Goal: Transaction & Acquisition: Purchase product/service

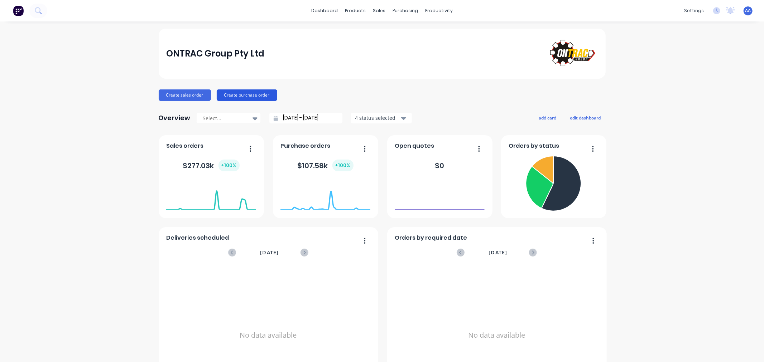
click at [249, 96] on button "Create purchase order" at bounding box center [247, 95] width 61 height 11
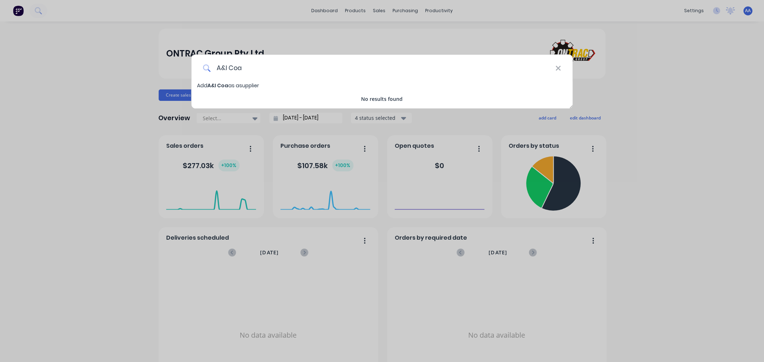
click at [310, 66] on input "A&I Coa" at bounding box center [383, 68] width 345 height 27
click at [299, 69] on input "A&I Coatings" at bounding box center [383, 68] width 345 height 27
type input "A&I Coatings"
click at [245, 85] on span "Add A&I Coatings as a supplier" at bounding box center [235, 85] width 76 height 7
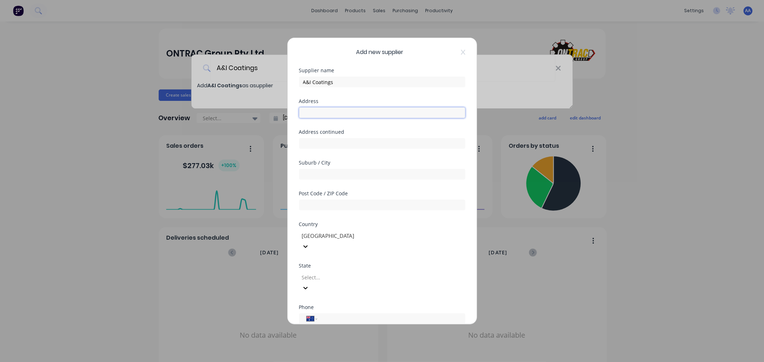
click at [309, 113] on input "text" at bounding box center [382, 112] width 166 height 11
paste input "[STREET_ADDRESS][PERSON_NAME][PERSON_NAME]"
drag, startPoint x: 389, startPoint y: 112, endPoint x: 337, endPoint y: 116, distance: 52.1
click at [337, 116] on input "[STREET_ADDRESS][PERSON_NAME][PERSON_NAME]" at bounding box center [382, 112] width 166 height 11
type input "[STREET_ADDRESS][PERSON_NAME]"
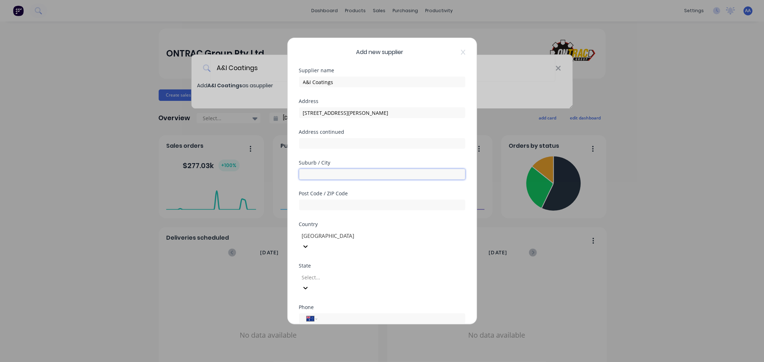
click at [315, 175] on input "text" at bounding box center [382, 174] width 166 height 11
paste input "MOSS VALE NSW 2577"
type input "MOSS VALE NSW 2577"
click at [312, 203] on input "text" at bounding box center [382, 205] width 166 height 11
paste input "MOSS VALE NSW 2577"
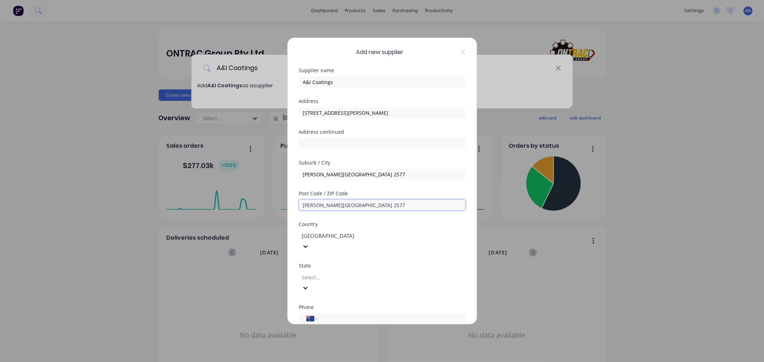
drag, startPoint x: 344, startPoint y: 205, endPoint x: 300, endPoint y: 205, distance: 44.0
click at [300, 205] on input "MOSS VALE NSW 2577" at bounding box center [382, 205] width 166 height 11
type input "2577"
drag, startPoint x: 357, startPoint y: 172, endPoint x: 342, endPoint y: 173, distance: 14.7
click at [342, 173] on input "MOSS VALE NSW 2577" at bounding box center [382, 174] width 166 height 11
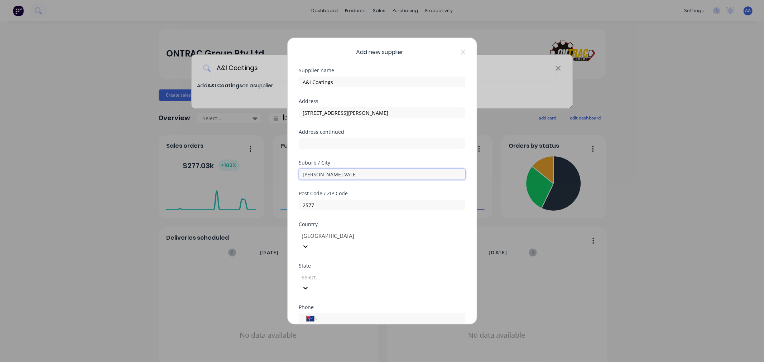
type input "MOSS VALE"
click at [319, 273] on div at bounding box center [352, 277] width 103 height 9
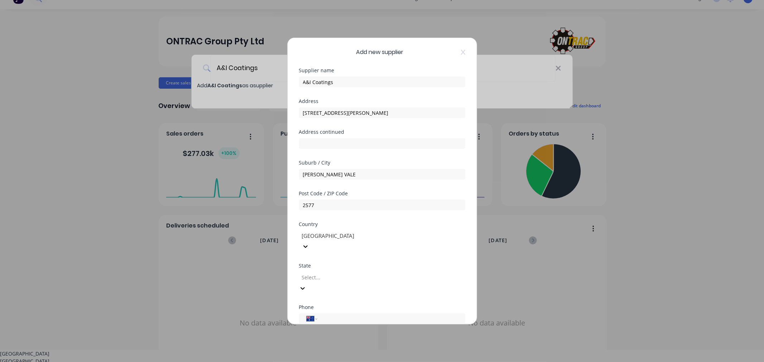
click at [331, 358] on div "[GEOGRAPHIC_DATA]" at bounding box center [382, 362] width 764 height 8
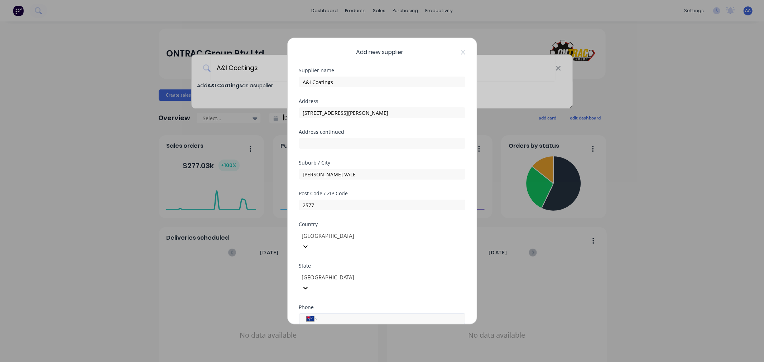
click at [322, 314] on div "International Afghanistan Åland Islands Albania Algeria American Samoa Andorra …" at bounding box center [382, 319] width 166 height 11
click at [330, 315] on input "tel" at bounding box center [389, 319] width 135 height 8
click at [339, 315] on input "tel" at bounding box center [389, 319] width 135 height 8
paste input "1800 727 865"
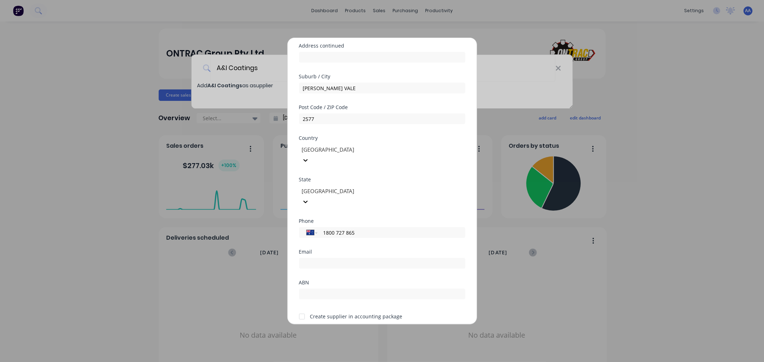
scroll to position [93, 0]
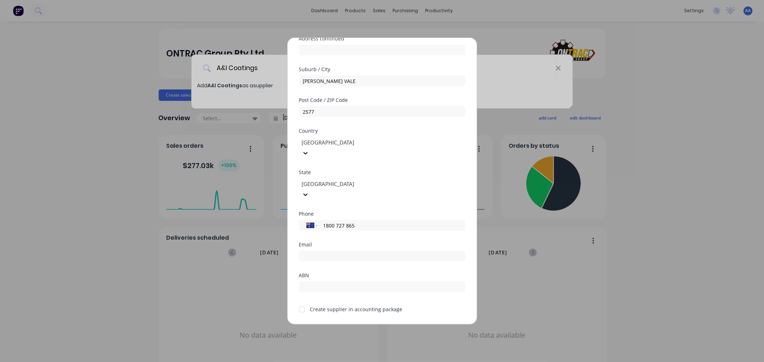
type input "1800 727 865"
click at [338, 242] on div "Email" at bounding box center [382, 251] width 166 height 19
click at [335, 251] on input "email" at bounding box center [382, 256] width 166 height 11
paste input "Ben Gillies | A&I Coatings <Ben.G@aicoatings.com>"
drag, startPoint x: 365, startPoint y: 235, endPoint x: 302, endPoint y: 236, distance: 63.0
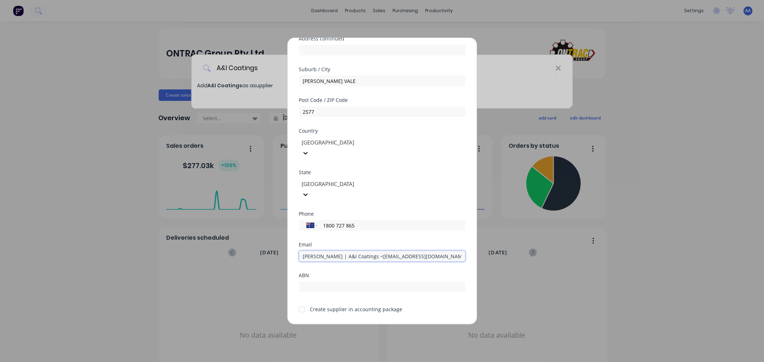
click at [302, 251] on input "Ben Gillies | A&I Coatings <Ben.G@aicoatings.com>" at bounding box center [382, 256] width 166 height 11
click at [396, 251] on input "Ben.G@aicoatings.com>" at bounding box center [382, 256] width 166 height 11
type input "[EMAIL_ADDRESS][DOMAIN_NAME]"
click at [352, 325] on button "Save" at bounding box center [359, 330] width 39 height 11
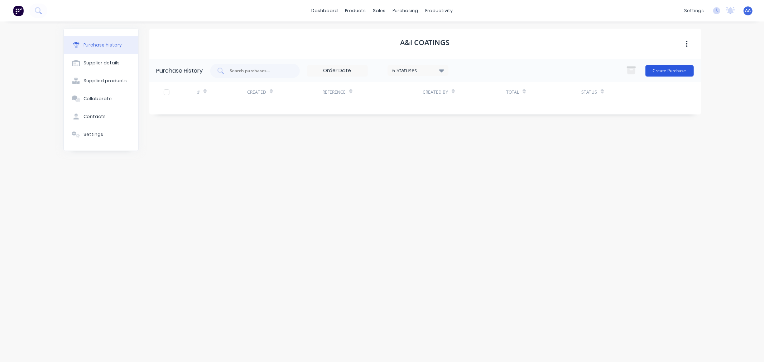
click at [660, 72] on button "Create Purchase" at bounding box center [669, 70] width 48 height 11
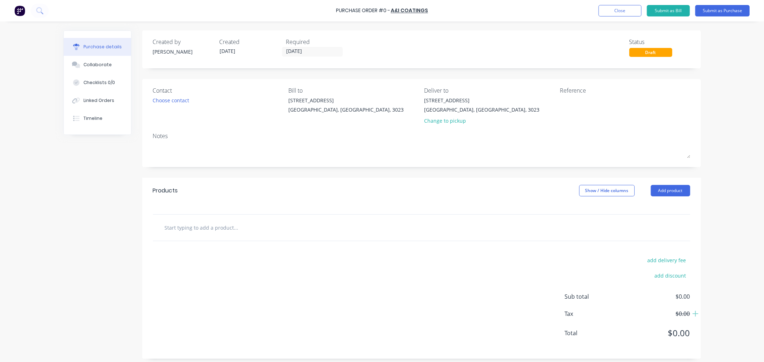
click at [237, 230] on input "text" at bounding box center [235, 228] width 143 height 14
click at [228, 228] on input "text" at bounding box center [235, 228] width 143 height 14
paste input "V470HS Two Pack Poly DTM"
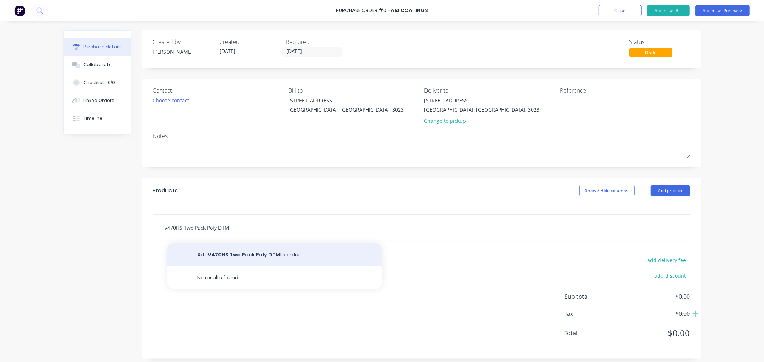
type input "V470HS Two Pack Poly DTM"
click at [223, 256] on button "Add V470HS Two Pack Poly DTM to order" at bounding box center [274, 255] width 215 height 23
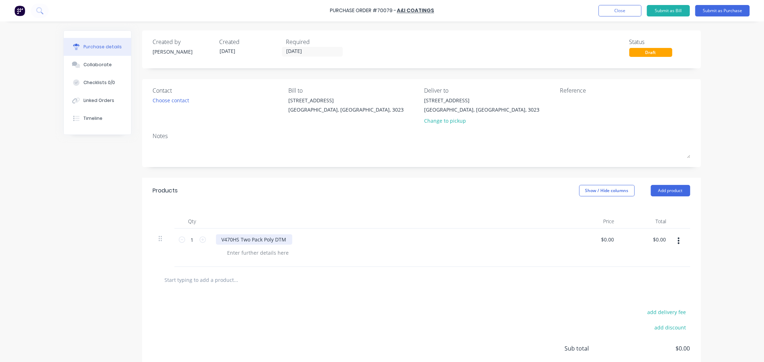
click at [287, 242] on div "V470HS Two Pack Poly DTM" at bounding box center [254, 240] width 76 height 10
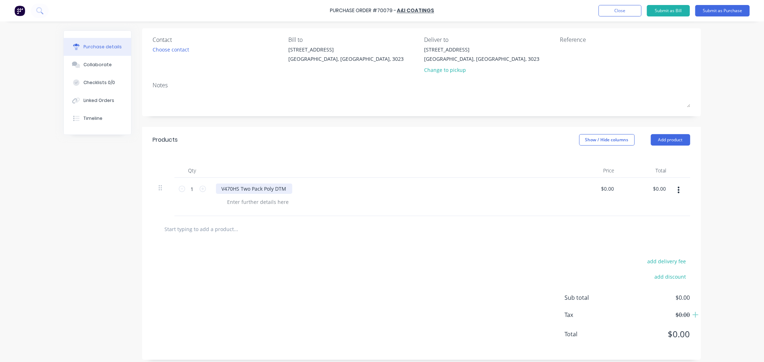
scroll to position [57, 0]
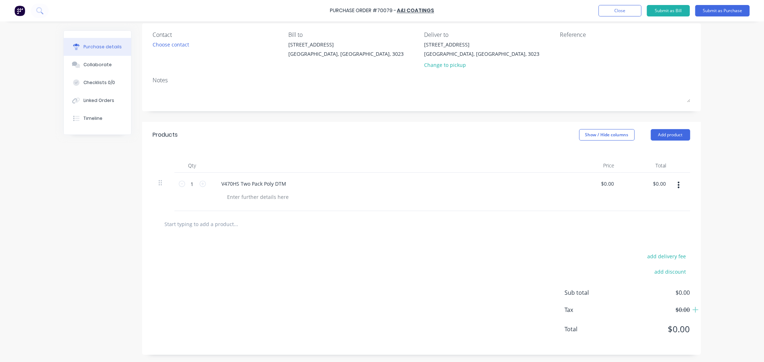
drag, startPoint x: 307, startPoint y: 183, endPoint x: 297, endPoint y: 184, distance: 9.7
click at [307, 183] on div "V470HS Two Pack Poly DTM" at bounding box center [389, 184] width 347 height 10
click at [286, 184] on div "V470HS Two Pack Poly DTM" at bounding box center [254, 184] width 76 height 10
click at [283, 182] on div "V470HS Two Pack Poly DTM - Hitachi Dark Grey" at bounding box center [277, 184] width 123 height 10
click at [190, 184] on input "1" at bounding box center [192, 184] width 14 height 11
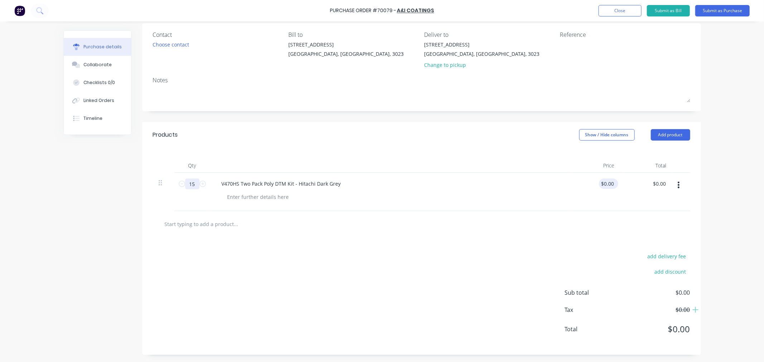
type input "15"
click at [614, 185] on div "$0.00 $0.00" at bounding box center [608, 184] width 19 height 10
click at [606, 184] on input "0.0000" at bounding box center [605, 184] width 19 height 10
drag, startPoint x: 595, startPoint y: 183, endPoint x: 628, endPoint y: 185, distance: 33.7
click at [628, 185] on div "15 15 V470HS Two Pack Poly DTM Kit - Hitachi Dark Grey 0.0000 0.0000 $0.00 $0.00" at bounding box center [421, 192] width 537 height 38
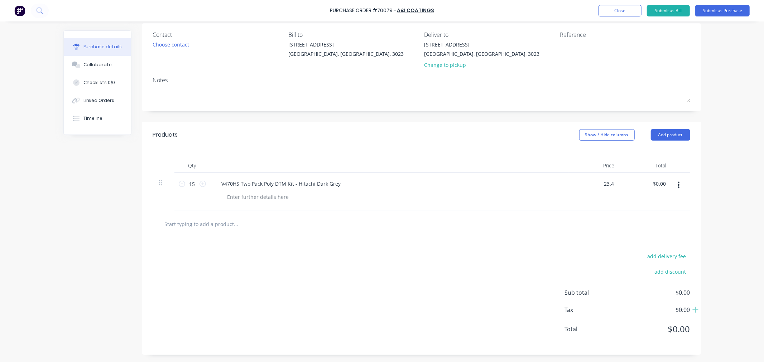
type input "$23.40"
type input "$351.00"
click at [514, 142] on div "Products Show / Hide columns Add product" at bounding box center [421, 135] width 559 height 26
click at [226, 183] on div "V470HS Two Pack Poly DTM Kit - Hitachi Dark Grey" at bounding box center [281, 184] width 131 height 10
drag, startPoint x: 219, startPoint y: 182, endPoint x: 290, endPoint y: 184, distance: 71.3
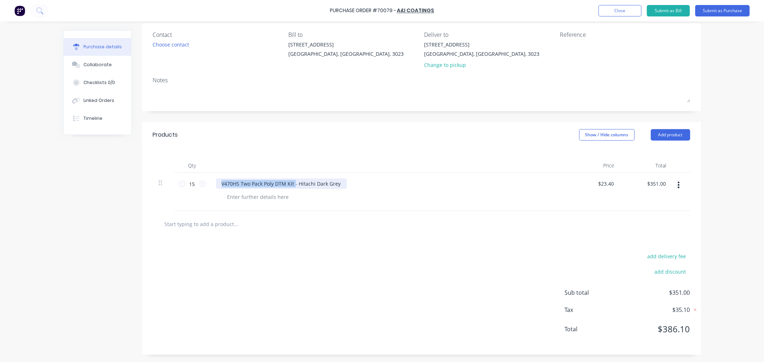
click at [291, 184] on div "V470HS Two Pack Poly DTM Kit - Hitachi Dark Grey" at bounding box center [281, 184] width 131 height 10
copy div "V470HS Two Pack Poly DTM Kit"
click at [230, 221] on input "text" at bounding box center [235, 224] width 143 height 14
paste input "V470HS Two Pack Poly DTM Kit"
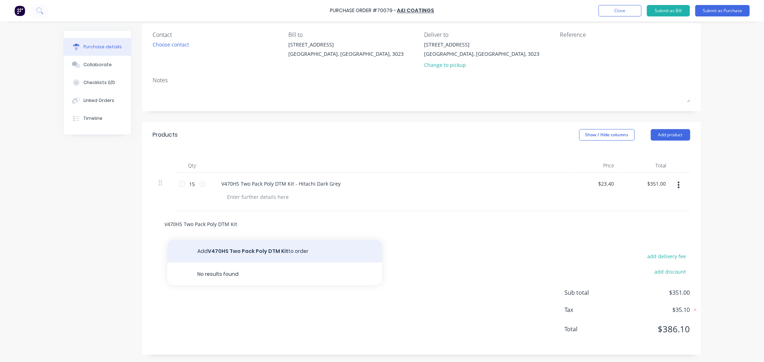
type input "V470HS Two Pack Poly DTM Kit"
click at [235, 252] on button "Add V470HS Two Pack Poly DTM Kit to order" at bounding box center [274, 251] width 215 height 23
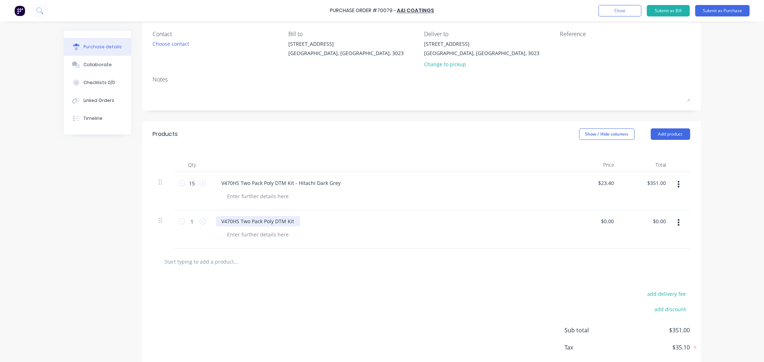
click at [295, 224] on div "V470HS Two Pack Poly DTM Kit" at bounding box center [258, 221] width 84 height 10
click at [305, 221] on div "V470HS Two Pack Poly DTM Kit - Neww CAT Yellow" at bounding box center [281, 221] width 131 height 10
click at [191, 221] on input "1" at bounding box center [192, 221] width 14 height 11
type input "15"
click at [192, 185] on input "15" at bounding box center [192, 183] width 14 height 11
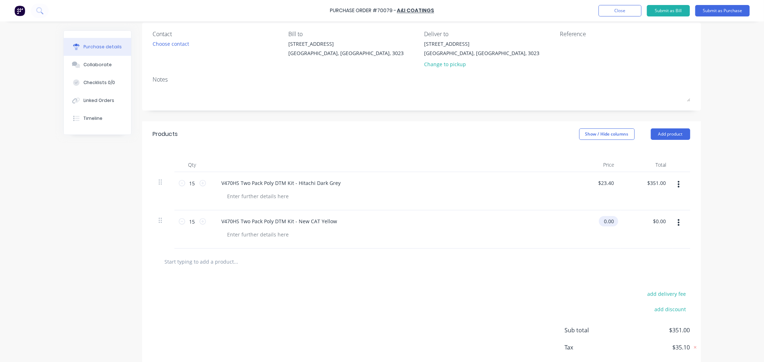
click at [606, 224] on input "0.00" at bounding box center [607, 221] width 16 height 10
click at [602, 222] on input "0.00" at bounding box center [609, 221] width 14 height 10
drag, startPoint x: 601, startPoint y: 222, endPoint x: 614, endPoint y: 222, distance: 13.2
click at [614, 222] on div "0.00 0.00" at bounding box center [610, 221] width 16 height 10
type input "$23.40"
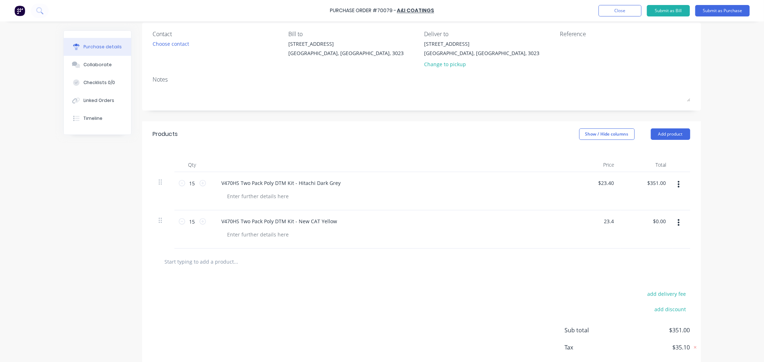
type input "$351.00"
click at [498, 192] on div at bounding box center [392, 196] width 341 height 10
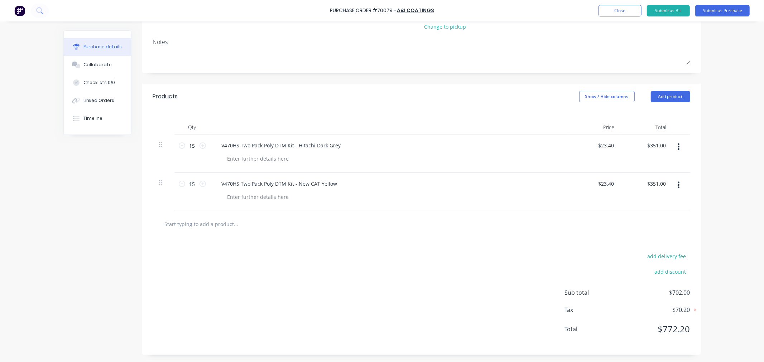
click at [239, 189] on div "V470HS Two Pack Poly DTM Kit - New CAT Yellow" at bounding box center [389, 192] width 358 height 38
drag, startPoint x: 220, startPoint y: 182, endPoint x: 285, endPoint y: 182, distance: 64.8
click at [285, 182] on div "V470HS Two Pack Poly DTM Kit - New CAT Yellow" at bounding box center [279, 184] width 127 height 10
click at [215, 221] on input "text" at bounding box center [235, 224] width 143 height 14
type input "V470"
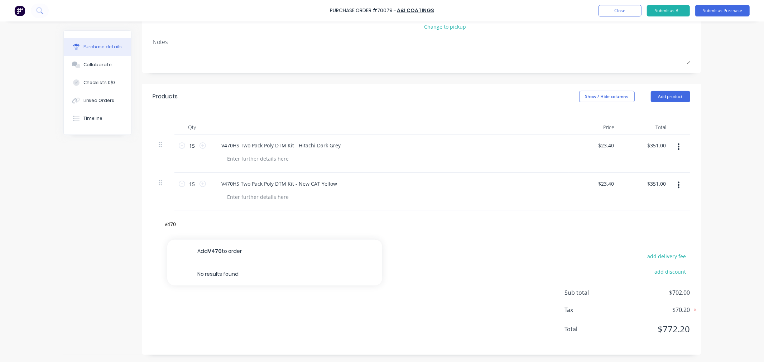
click at [234, 189] on div "V470HS Two Pack Poly DTM Kit - New CAT Yellow" at bounding box center [389, 192] width 358 height 38
drag, startPoint x: 219, startPoint y: 184, endPoint x: 336, endPoint y: 186, distance: 116.8
click at [336, 186] on div "V470HS Two Pack Poly DTM Kit - New CAT Yellow" at bounding box center [279, 184] width 127 height 10
copy div "V470HS Two Pack Poly DTM Kit - New CAT Yellow"
click at [178, 218] on input "V470" at bounding box center [235, 224] width 143 height 14
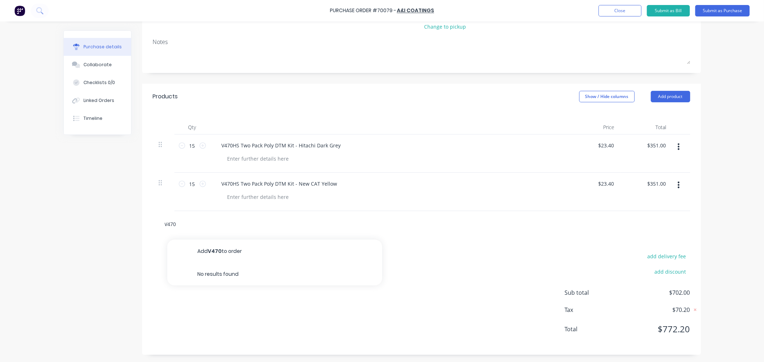
drag, startPoint x: 181, startPoint y: 227, endPoint x: 157, endPoint y: 225, distance: 24.1
click at [159, 225] on div "V470 Add V470 to order No results found" at bounding box center [266, 224] width 215 height 14
click at [215, 227] on input "text" at bounding box center [235, 224] width 143 height 14
click at [217, 223] on input "text" at bounding box center [235, 224] width 143 height 14
paste input "V470HS Two Pack Poly DTM Kit - New CAT Yellow"
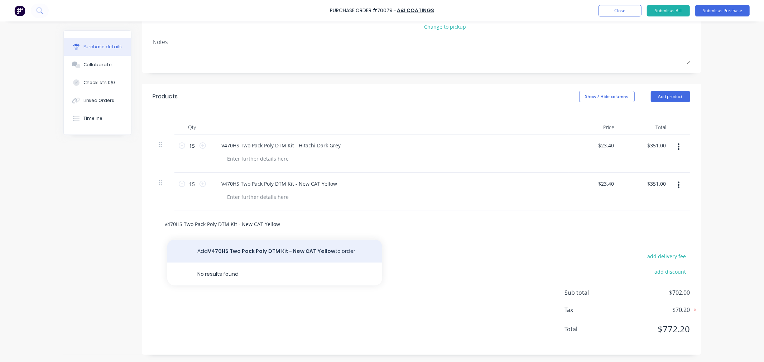
type input "V470HS Two Pack Poly DTM Kit - New CAT Yellow"
click at [239, 250] on button "Add V470HS Two Pack Poly DTM Kit - New CAT Yellow to order" at bounding box center [274, 251] width 215 height 23
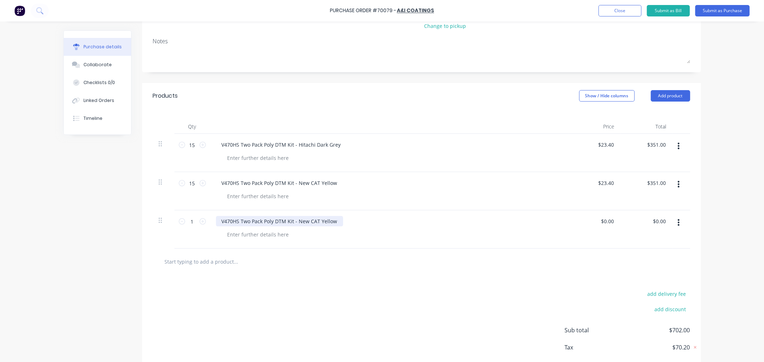
click at [273, 220] on div "V470HS Two Pack Poly DTM Kit - New CAT Yellow" at bounding box center [279, 221] width 127 height 10
drag, startPoint x: 294, startPoint y: 219, endPoint x: 333, endPoint y: 221, distance: 38.7
click at [333, 221] on div "V470HS Two Pack Poly DTM Kit - New CAT Yellow" at bounding box center [279, 221] width 127 height 10
click at [328, 219] on div "V470HS Two Pack Poly DTM Kit - Komatsu Yello" at bounding box center [277, 221] width 123 height 10
click at [610, 219] on input "0.00" at bounding box center [607, 221] width 16 height 10
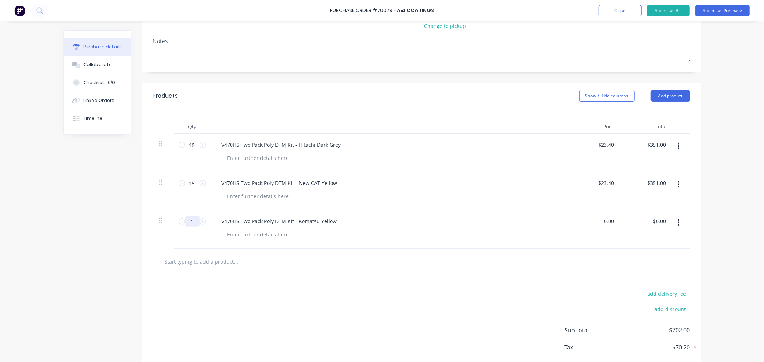
type input "$0.00"
click at [190, 222] on input "1" at bounding box center [192, 221] width 14 height 11
type input "15"
type input "0"
click at [600, 223] on div "0 $0.00" at bounding box center [594, 230] width 52 height 38
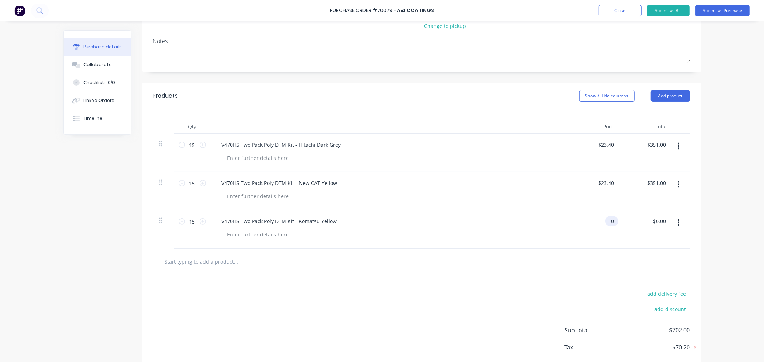
click at [610, 220] on input "0" at bounding box center [610, 221] width 10 height 10
type input "$32.90"
type input "$493.50"
click at [400, 115] on div "Qty Price Total 15 15 V470HS Two Pack Poly DTM Kit - Hitachi Dark Grey $23.40 $…" at bounding box center [421, 179] width 559 height 140
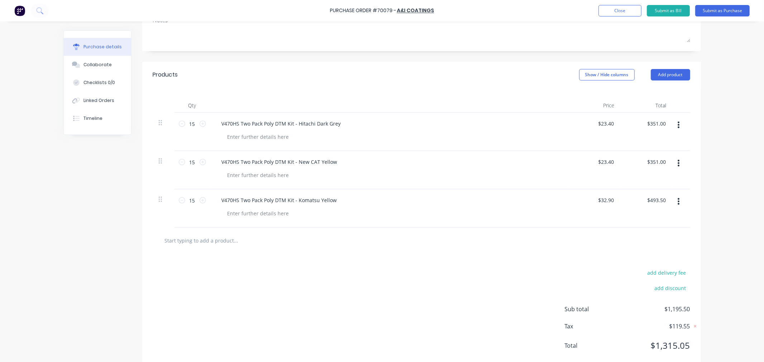
scroll to position [133, 0]
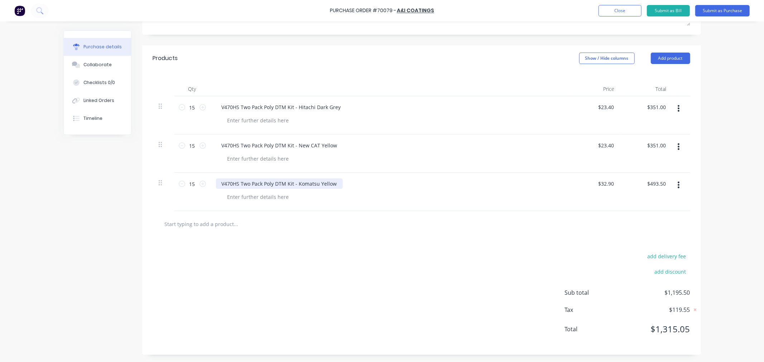
click at [229, 183] on div "V470HS Two Pack Poly DTM Kit - Komatsu Yellow" at bounding box center [279, 184] width 127 height 10
drag, startPoint x: 219, startPoint y: 182, endPoint x: 333, endPoint y: 185, distance: 114.3
click at [333, 185] on div "V470HS Two Pack Poly DTM Kit - Komatsu Yellow" at bounding box center [279, 184] width 127 height 10
copy div "V470HS Two Pack Poly DTM Kit - Komatsu Yellow"
click at [223, 228] on input "text" at bounding box center [235, 224] width 143 height 14
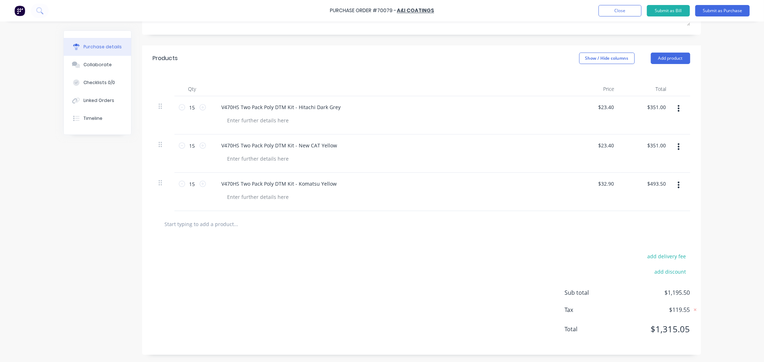
paste input "V470HS Two Pack Poly DTM Kit - Komatsu Yellow"
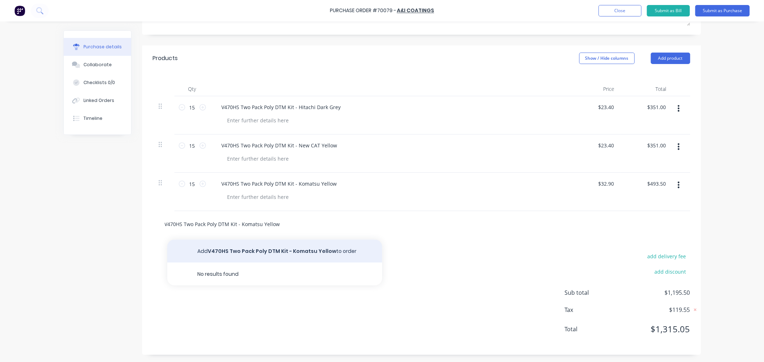
type input "V470HS Two Pack Poly DTM Kit - Komatsu Yellow"
click at [222, 247] on button "Add V470HS Two Pack Poly DTM Kit - Komatsu Yellow to order" at bounding box center [274, 251] width 215 height 23
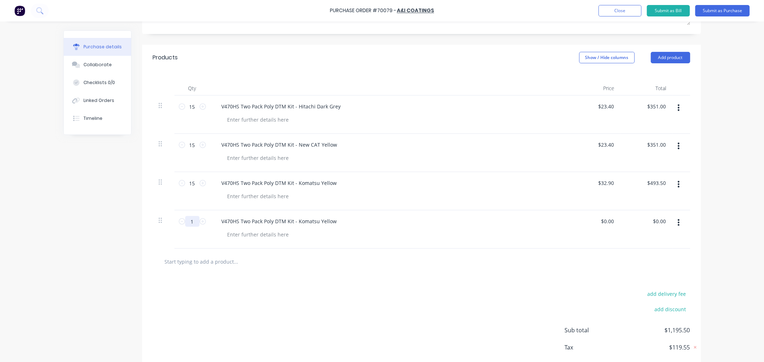
click at [191, 223] on input "1" at bounding box center [192, 221] width 14 height 11
type input "15"
drag, startPoint x: 295, startPoint y: 221, endPoint x: 334, endPoint y: 221, distance: 39.7
click at [334, 221] on div "V470HS Two Pack Poly DTM Kit - Komatsu Yellow" at bounding box center [279, 221] width 127 height 10
click at [380, 285] on div "add delivery fee add discount Sub total $1,195.50 Tax $119.55 Total $1,315.05" at bounding box center [421, 334] width 559 height 118
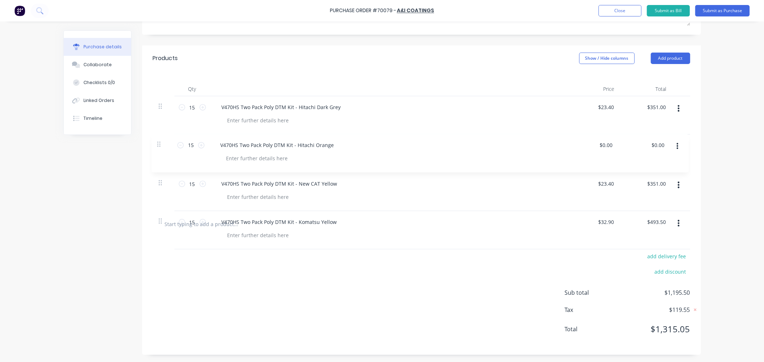
drag, startPoint x: 160, startPoint y: 221, endPoint x: 162, endPoint y: 141, distance: 79.9
click at [162, 141] on div "15 15 V470HS Two Pack Poly DTM Kit - Hitachi Dark Grey $23.40 $23.40 $351.00 $3…" at bounding box center [421, 153] width 537 height 115
type input "$0.00"
type input "$23.40"
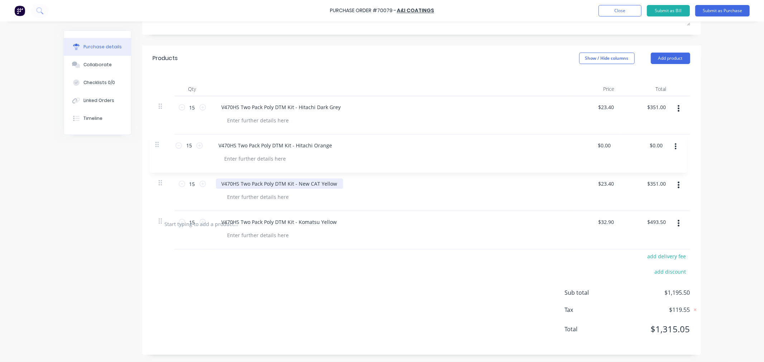
type input "$351.00"
type input "$32.90"
type input "$493.50"
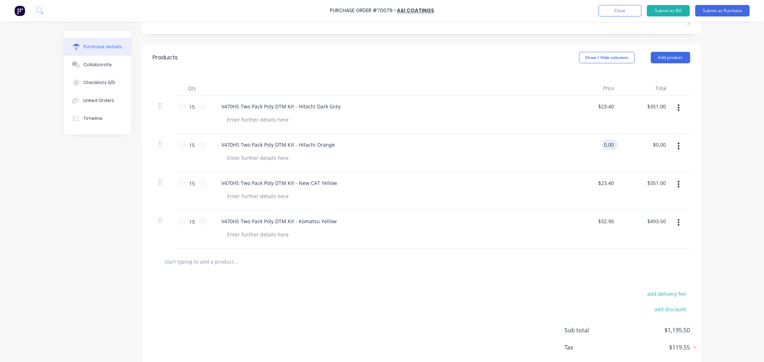
click at [603, 148] on input "0.00" at bounding box center [609, 145] width 14 height 10
drag, startPoint x: 600, startPoint y: 146, endPoint x: 614, endPoint y: 144, distance: 14.0
click at [614, 144] on div "0.00 0.00" at bounding box center [610, 145] width 16 height 10
type input "$23.40"
type input "$351.00"
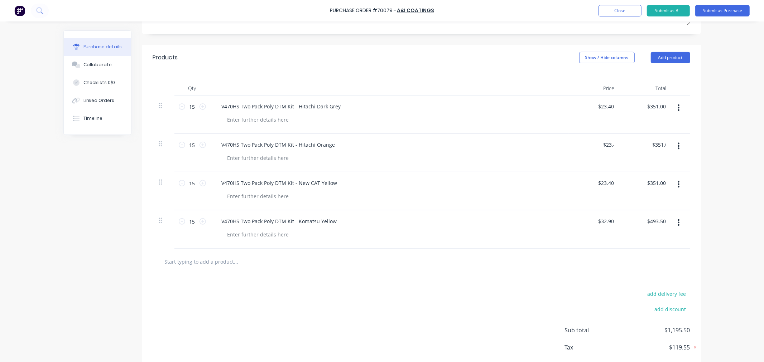
click at [462, 71] on div "Products Show / Hide columns Add product" at bounding box center [421, 58] width 559 height 26
click at [209, 260] on input "text" at bounding box center [235, 262] width 143 height 14
paste input "V470HS Two Pack Poly DTM Kit - Komatsu Yellow"
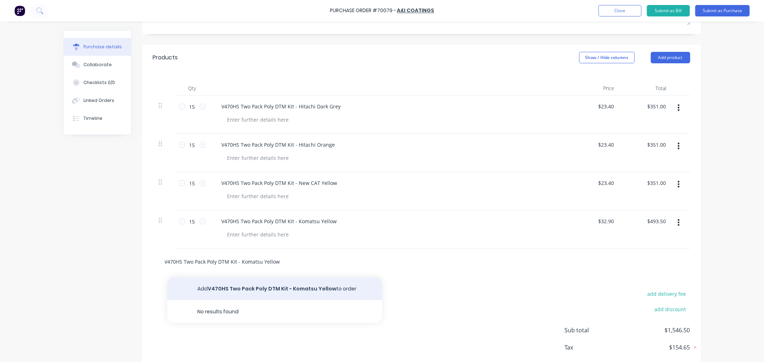
type input "V470HS Two Pack Poly DTM Kit - Komatsu Yellow"
click at [224, 286] on button "Add V470HS Two Pack Poly DTM Kit - Komatsu Yellow to order" at bounding box center [274, 289] width 215 height 23
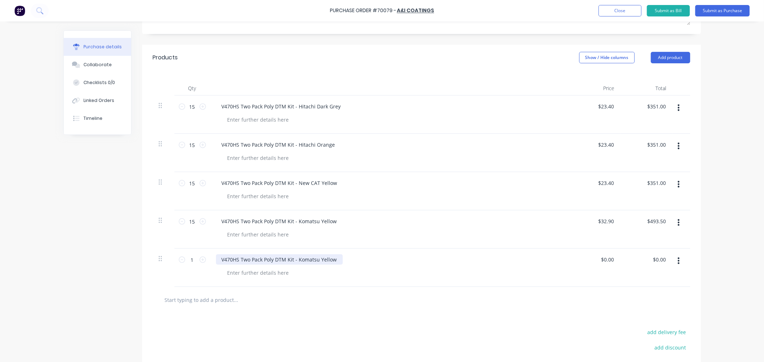
click at [284, 263] on div "V470HS Two Pack Poly DTM Kit - Komatsu Yellow" at bounding box center [279, 260] width 127 height 10
drag, startPoint x: 294, startPoint y: 260, endPoint x: 335, endPoint y: 262, distance: 40.6
click at [335, 262] on div "V470HS Two Pack Poly DTM Kit - Komatsu Yellow" at bounding box center [279, 260] width 127 height 10
click at [191, 260] on input "1" at bounding box center [192, 260] width 14 height 11
type input "15"
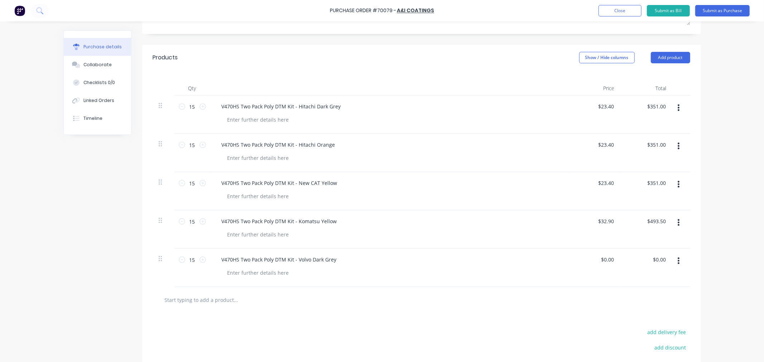
click at [599, 262] on input "0.00" at bounding box center [607, 260] width 16 height 10
drag, startPoint x: 597, startPoint y: 262, endPoint x: 609, endPoint y: 262, distance: 11.8
click at [609, 262] on div "0 0" at bounding box center [594, 268] width 52 height 38
drag, startPoint x: 609, startPoint y: 262, endPoint x: 613, endPoint y: 261, distance: 4.5
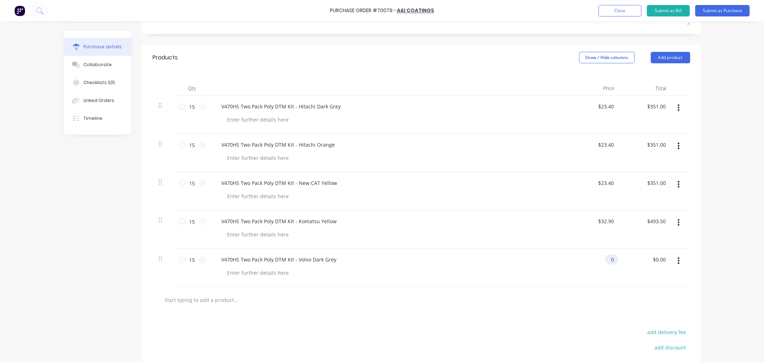
click at [613, 261] on div "0 0" at bounding box center [611, 260] width 13 height 10
type input "$23.40"
type input "$351.00"
click at [558, 305] on div at bounding box center [422, 300] width 526 height 14
drag, startPoint x: 158, startPoint y: 263, endPoint x: 156, endPoint y: 226, distance: 36.9
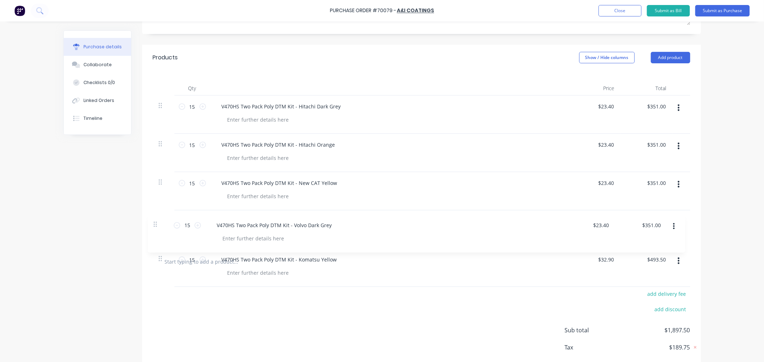
click at [156, 226] on div "15 15 V470HS Two Pack Poly DTM Kit - Hitachi Dark Grey $23.40 $23.40 $351.00 $3…" at bounding box center [421, 172] width 537 height 153
type input "$23.40"
type input "$351.00"
type input "$32.90"
type input "$493.50"
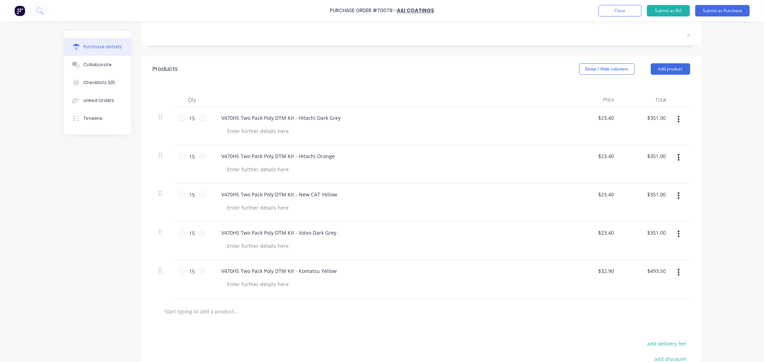
scroll to position [91, 0]
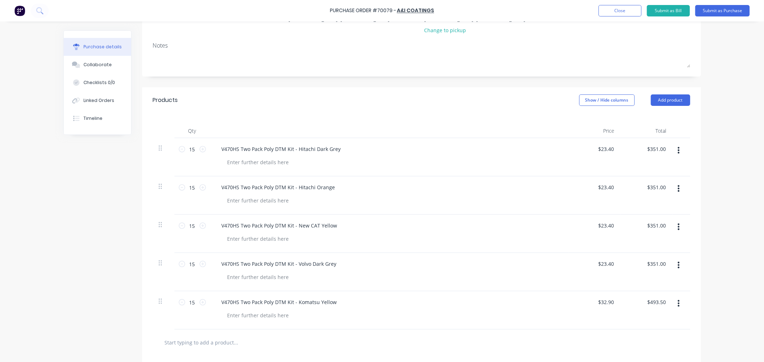
click at [678, 190] on icon "button" at bounding box center [679, 189] width 2 height 8
click at [641, 249] on button "Delete" at bounding box center [656, 251] width 61 height 14
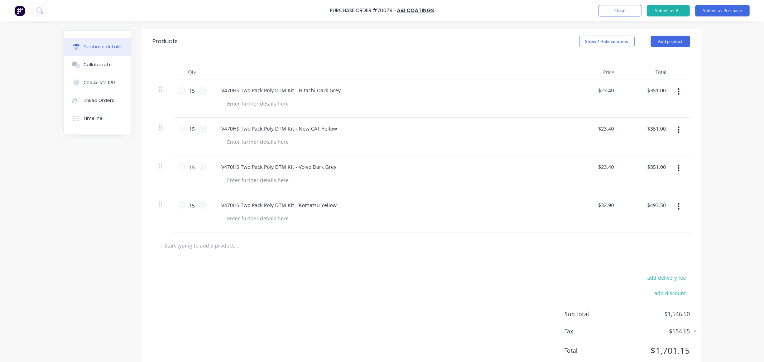
scroll to position [130, 0]
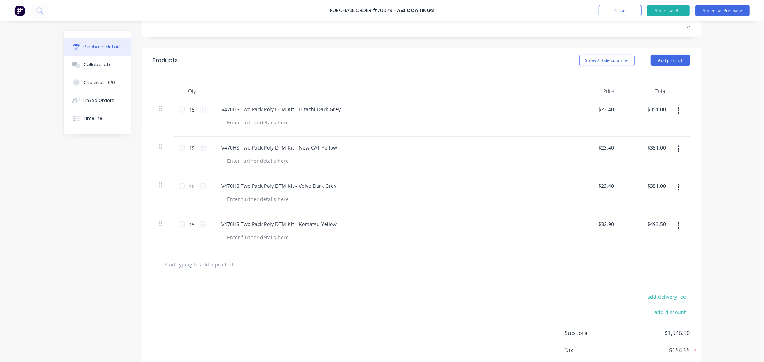
click at [334, 284] on div "add delivery fee add discount Sub total $1,546.50 Tax $154.65 Total $1,701.15" at bounding box center [421, 337] width 559 height 118
click at [491, 316] on div "add delivery fee add discount Sub total $1,546.50 Tax $154.65 Total $1,701.15" at bounding box center [421, 337] width 559 height 118
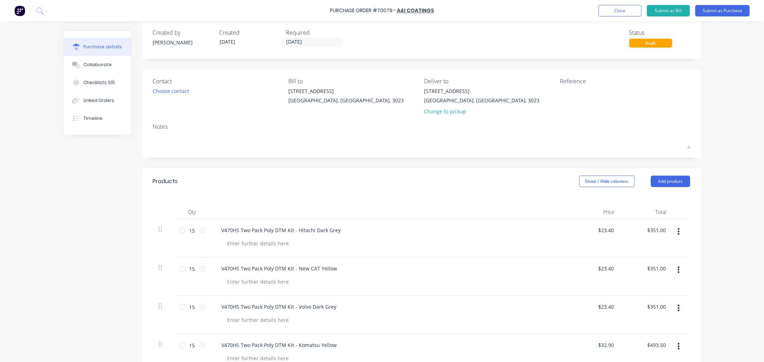
scroll to position [0, 0]
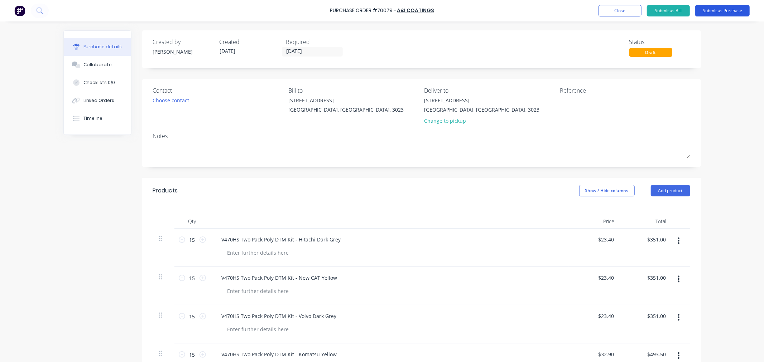
click at [721, 12] on button "Submit as Purchase" at bounding box center [722, 10] width 54 height 11
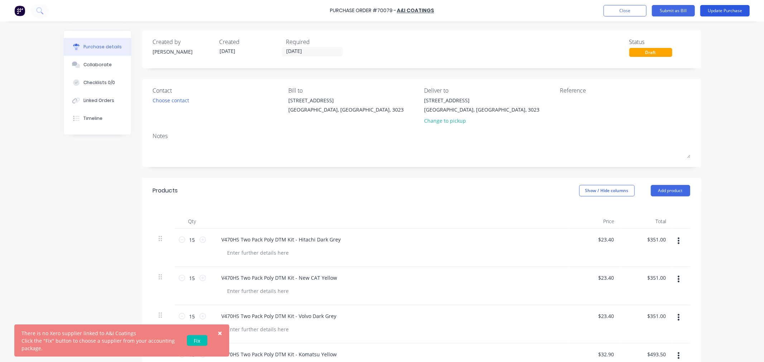
click at [718, 10] on button "Update Purchase" at bounding box center [724, 10] width 49 height 11
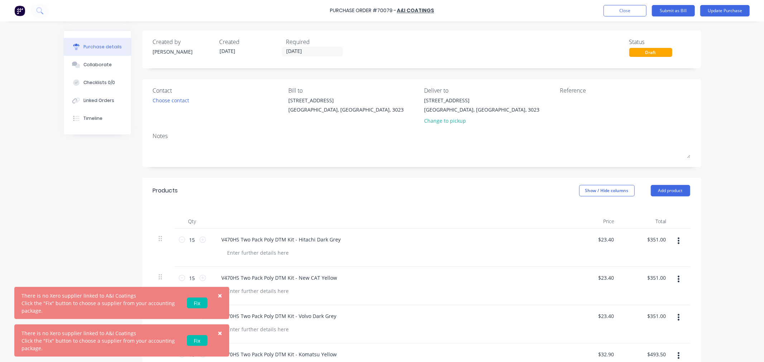
click at [195, 303] on link "Fix" at bounding box center [197, 303] width 20 height 11
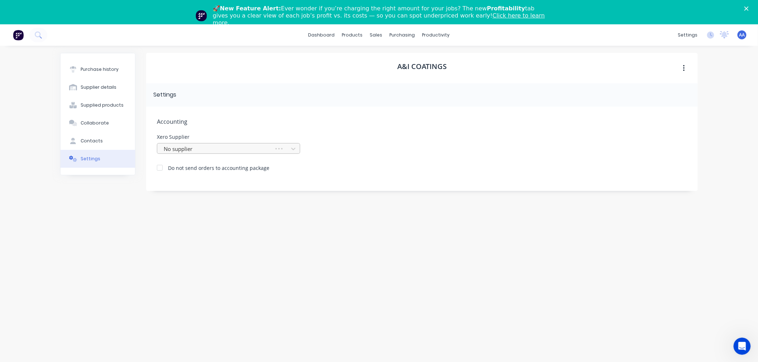
click at [187, 149] on div at bounding box center [216, 148] width 107 height 9
click at [200, 243] on div "A&I Coatings Settings Accounting Xero Supplier Use Up and Down to choose option…" at bounding box center [421, 212] width 551 height 319
click at [226, 149] on div at bounding box center [210, 148] width 103 height 9
click at [320, 36] on link "dashboard" at bounding box center [322, 35] width 34 height 11
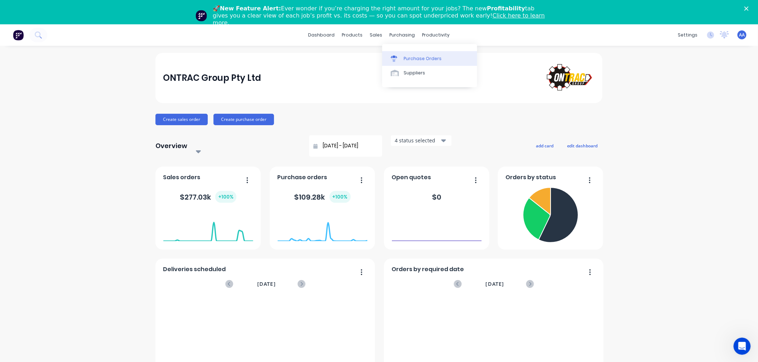
click at [402, 56] on link "Purchase Orders" at bounding box center [429, 58] width 95 height 14
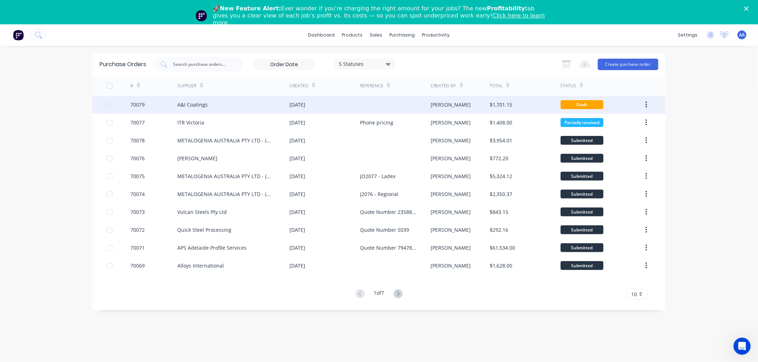
click at [646, 105] on icon "button" at bounding box center [645, 105] width 1 height 6
click at [579, 102] on div "Draft" at bounding box center [581, 104] width 43 height 9
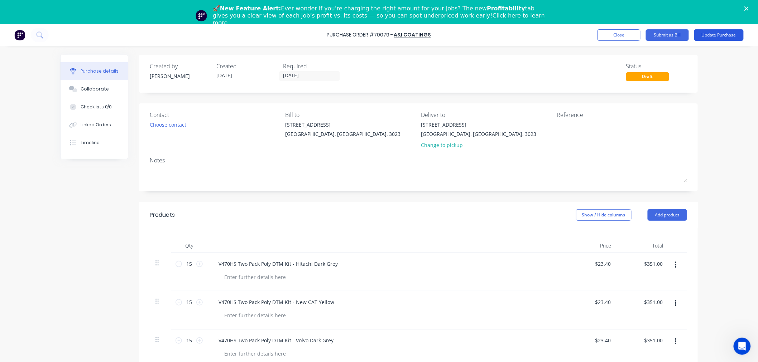
click at [706, 35] on button "Update Purchase" at bounding box center [718, 34] width 49 height 11
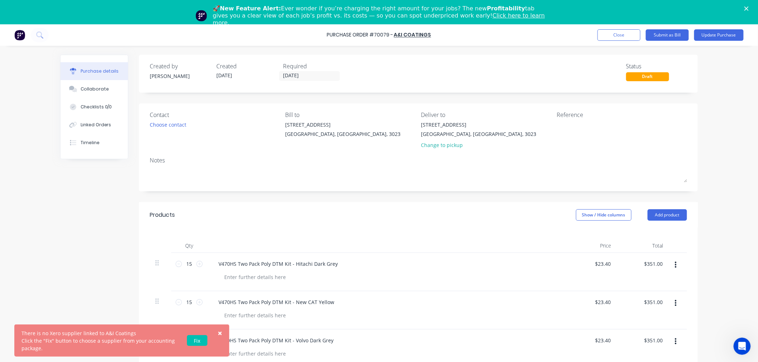
click at [721, 102] on div "× There is no Xero supplier linked to A&I Coatings Click the "Fix" button to ch…" at bounding box center [379, 205] width 758 height 362
click at [748, 8] on icon "Close" at bounding box center [746, 8] width 4 height 4
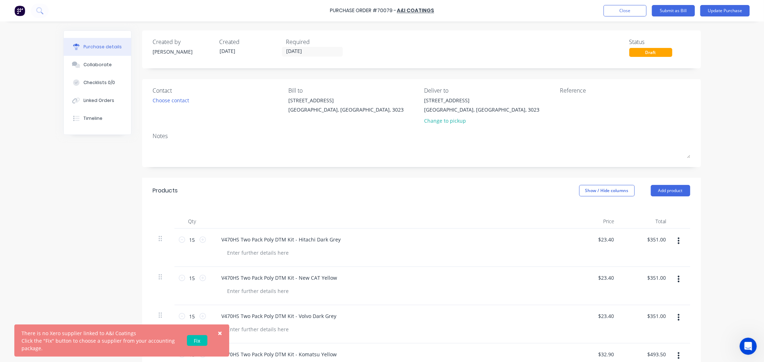
click at [20, 12] on img at bounding box center [19, 10] width 11 height 11
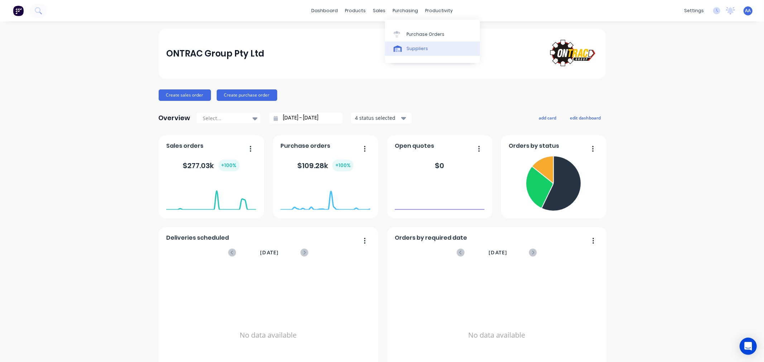
click at [413, 47] on div "Suppliers" at bounding box center [416, 48] width 21 height 6
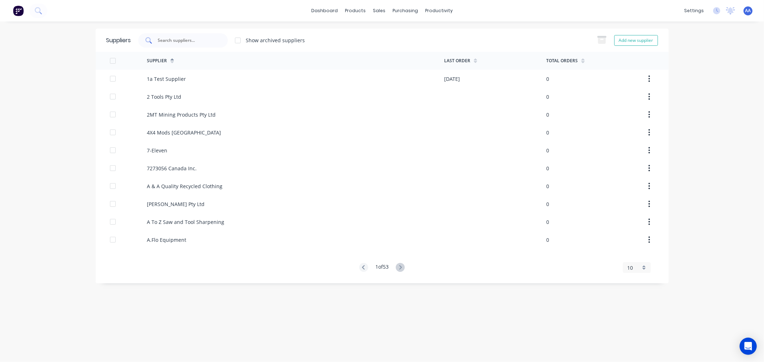
click at [196, 44] on div at bounding box center [183, 40] width 90 height 14
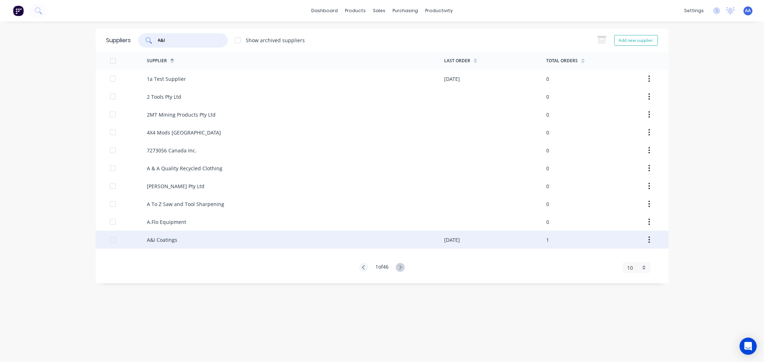
type input "A&I"
click at [168, 239] on div "A&I Coatings" at bounding box center [162, 240] width 30 height 8
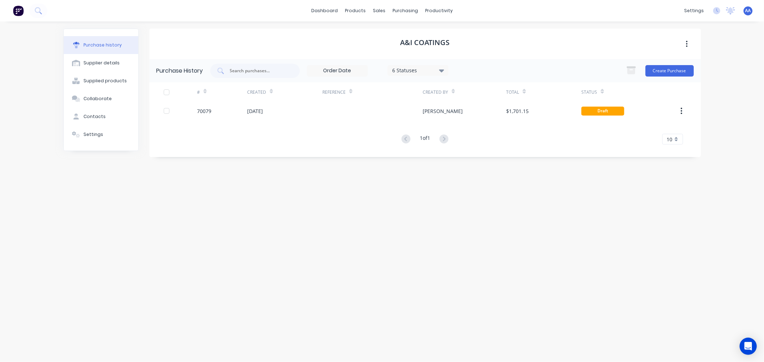
click at [689, 47] on button "button" at bounding box center [686, 44] width 17 height 13
click at [628, 34] on div "A&I Coatings" at bounding box center [424, 44] width 551 height 30
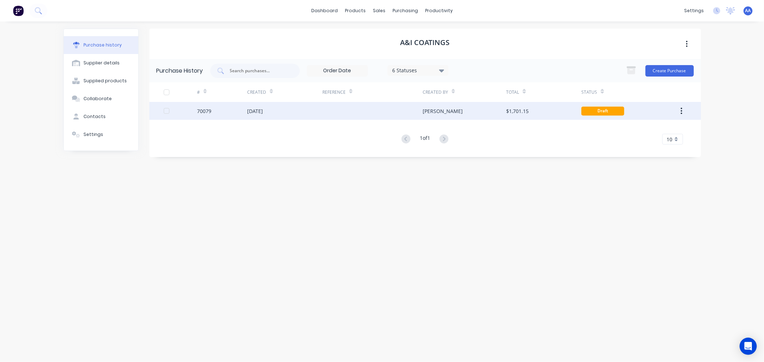
click at [680, 108] on button "button" at bounding box center [681, 111] width 17 height 13
click at [592, 111] on div "Draft" at bounding box center [602, 111] width 43 height 9
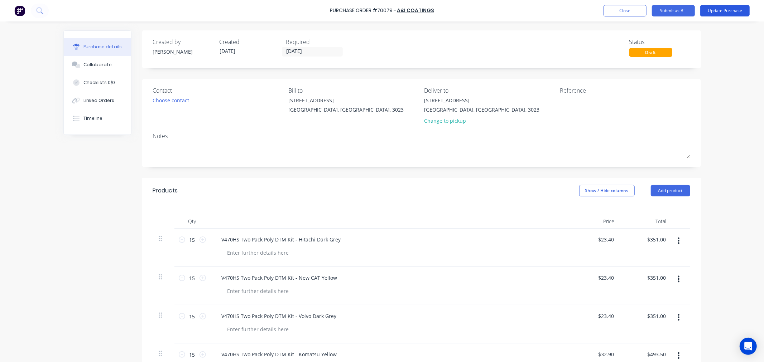
click at [725, 13] on button "Update Purchase" at bounding box center [724, 10] width 49 height 11
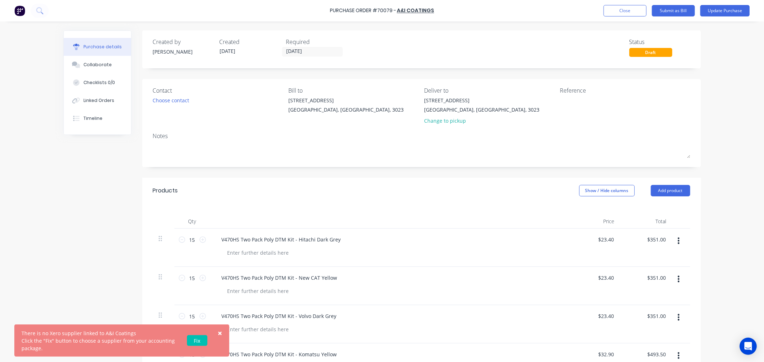
click at [725, 77] on div "× There is no Xero supplier linked to A&I Coatings Click the "Fix" button to ch…" at bounding box center [382, 181] width 764 height 362
click at [726, 10] on button "Update Purchase" at bounding box center [724, 10] width 49 height 11
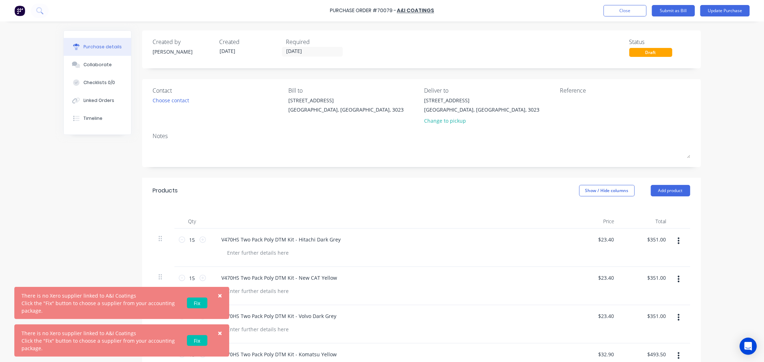
click at [220, 298] on span "×" at bounding box center [220, 296] width 4 height 10
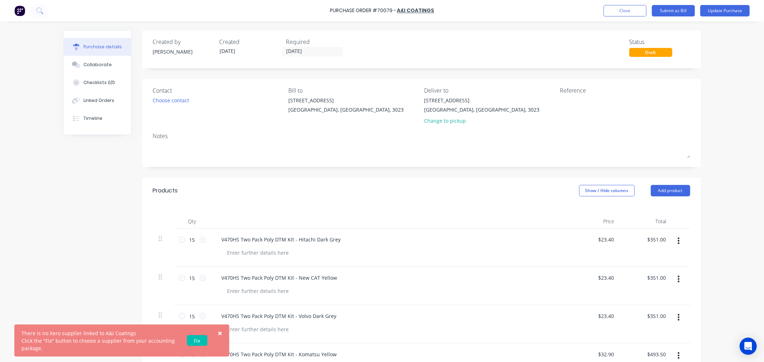
click at [196, 342] on link "Fix" at bounding box center [197, 341] width 20 height 11
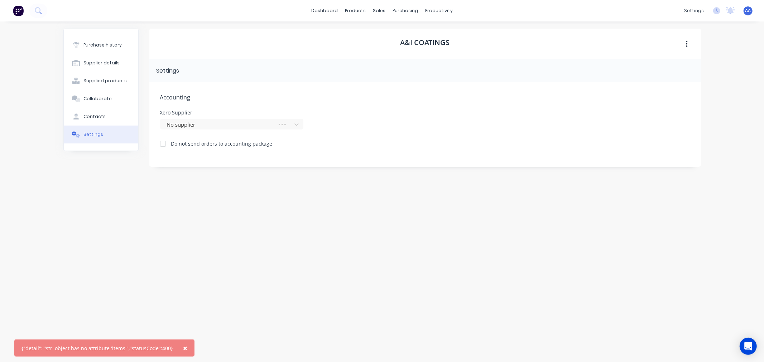
click at [183, 348] on span "×" at bounding box center [185, 348] width 4 height 10
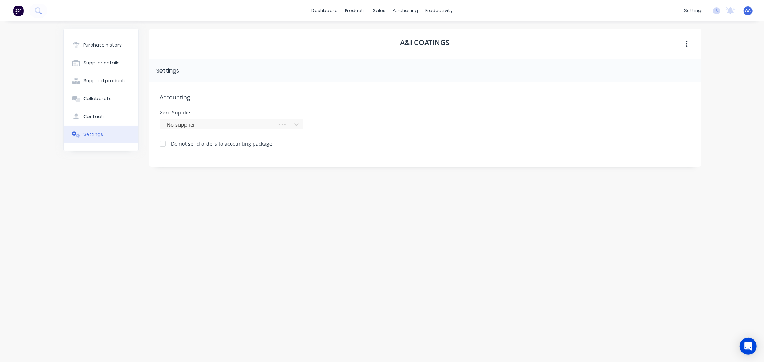
click at [179, 276] on div "A&I Coatings Settings Accounting Xero Supplier No supplier Do not send orders t…" at bounding box center [424, 188] width 551 height 319
click at [710, 46] on div "dashboard products sales purchasing productivity dashboard products Product Cat…" at bounding box center [382, 181] width 764 height 362
click at [180, 126] on div at bounding box center [213, 124] width 103 height 9
click at [400, 29] on link "Purchase Orders" at bounding box center [435, 34] width 95 height 14
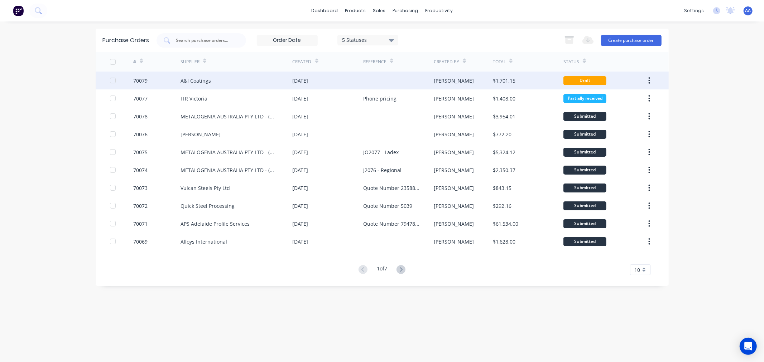
click at [308, 81] on div "01 Sep 2025" at bounding box center [301, 81] width 16 height 8
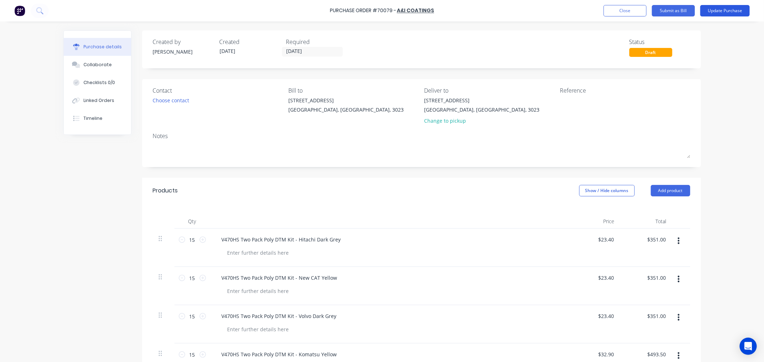
click at [722, 12] on button "Update Purchase" at bounding box center [724, 10] width 49 height 11
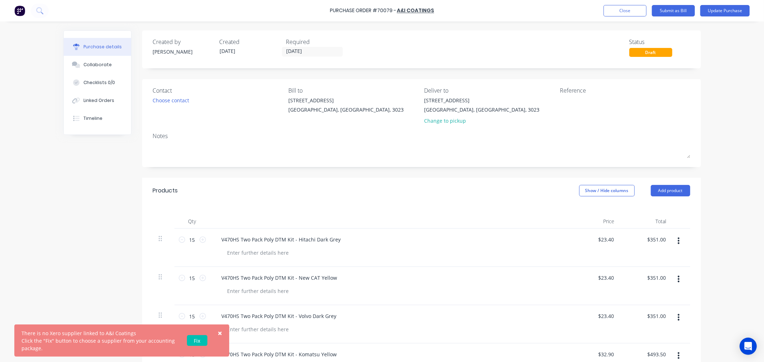
click at [194, 340] on link "Fix" at bounding box center [197, 341] width 20 height 11
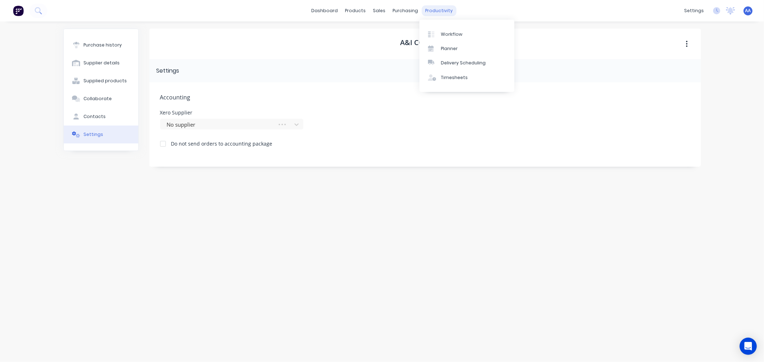
click at [435, 10] on div "productivity" at bounding box center [438, 10] width 35 height 11
click at [412, 10] on div "purchasing" at bounding box center [405, 10] width 33 height 11
click at [410, 30] on link "Purchase Orders" at bounding box center [435, 34] width 95 height 14
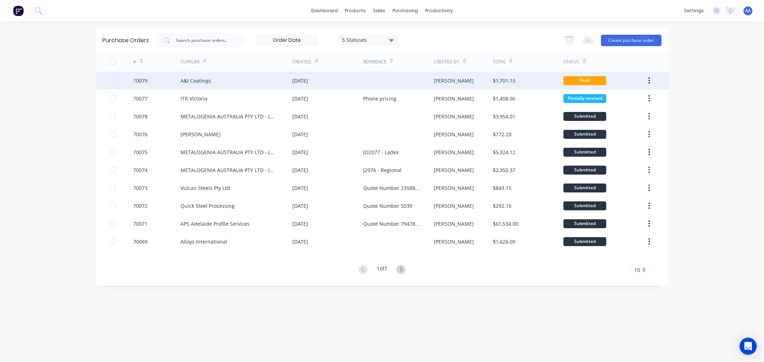
click at [579, 82] on div "Draft" at bounding box center [584, 80] width 43 height 9
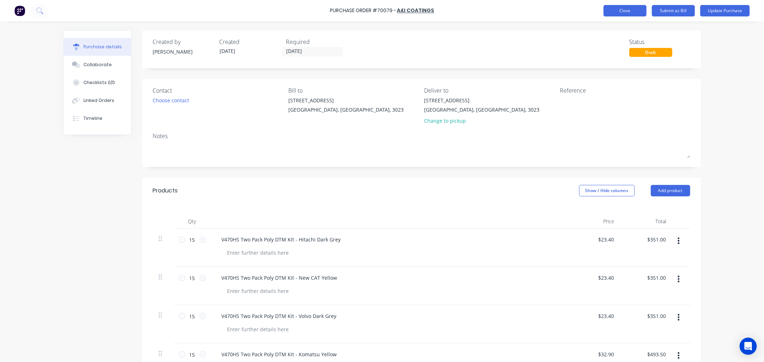
click at [622, 12] on button "Close" at bounding box center [624, 10] width 43 height 11
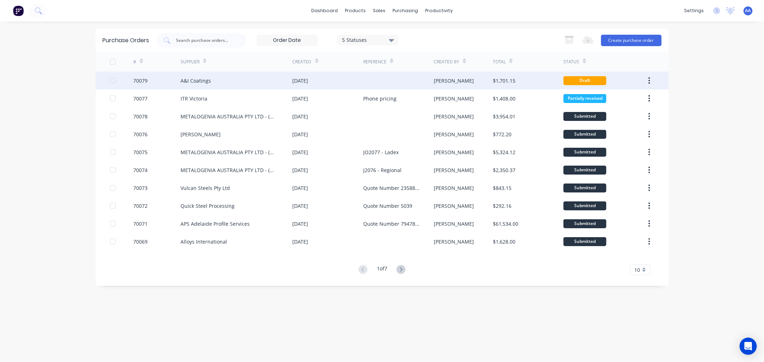
click at [651, 80] on button "button" at bounding box center [649, 80] width 17 height 13
click at [194, 81] on div "A&I Coatings" at bounding box center [195, 81] width 30 height 8
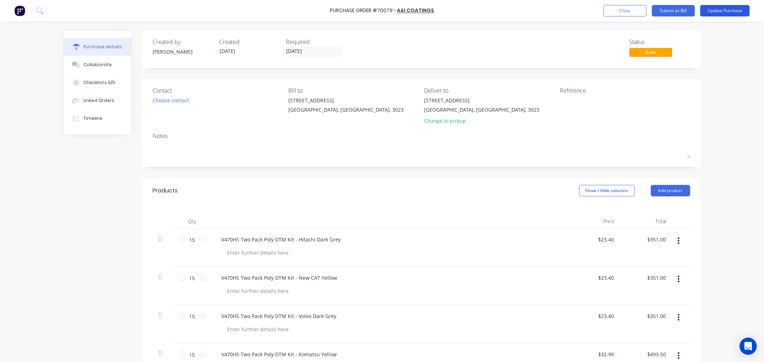
click at [707, 12] on button "Update Purchase" at bounding box center [724, 10] width 49 height 11
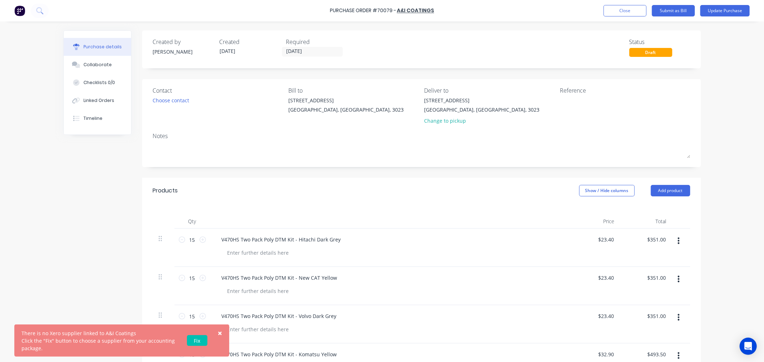
click at [195, 342] on link "Fix" at bounding box center [197, 341] width 20 height 11
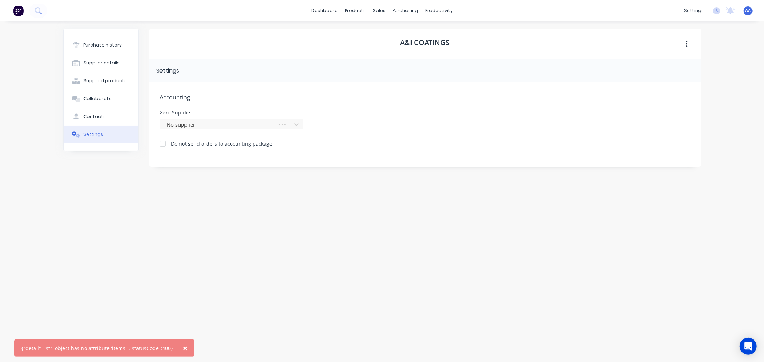
click at [162, 145] on div at bounding box center [163, 144] width 14 height 14
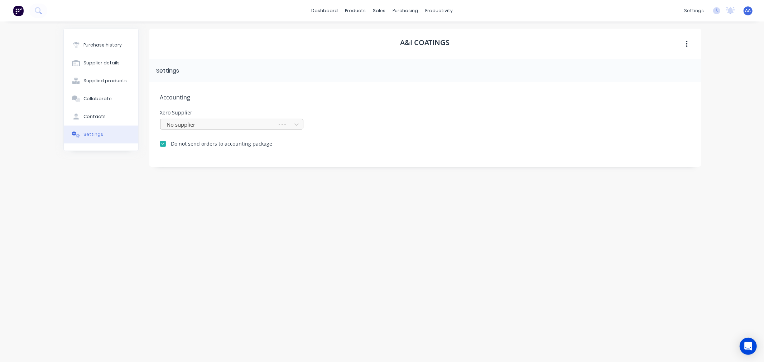
click at [217, 126] on div at bounding box center [219, 124] width 107 height 9
click at [191, 134] on icon at bounding box center [189, 135] width 4 height 3
click at [162, 145] on div at bounding box center [163, 144] width 14 height 14
click at [685, 44] on button "button" at bounding box center [686, 44] width 17 height 13
click at [425, 98] on span "Accounting" at bounding box center [425, 97] width 530 height 9
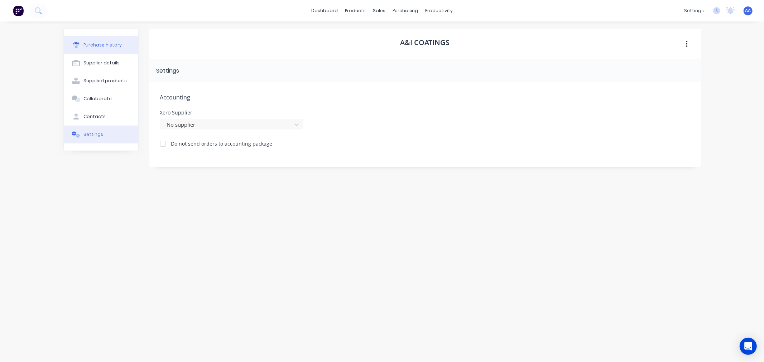
click at [111, 47] on div "Purchase history" at bounding box center [102, 45] width 38 height 6
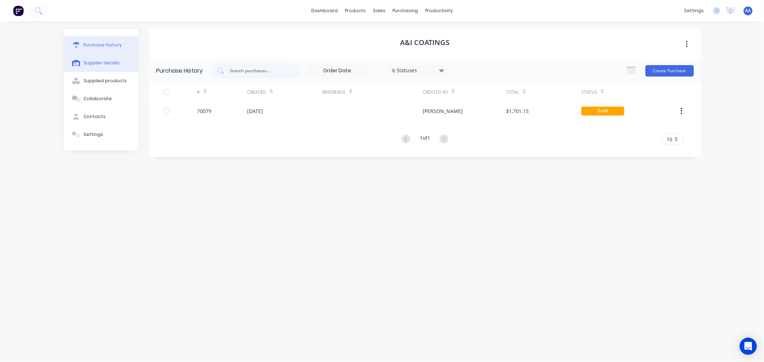
click at [105, 61] on div "Supplier details" at bounding box center [101, 63] width 36 height 6
select select "AU"
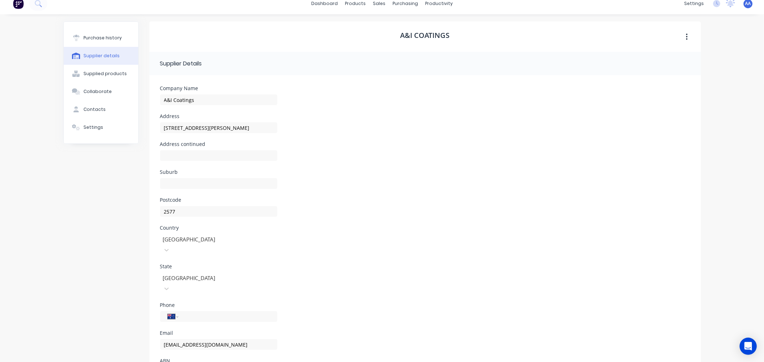
scroll to position [28, 0]
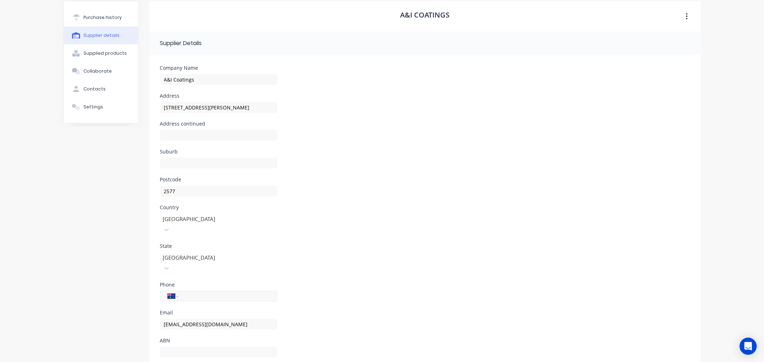
click at [219, 293] on input "tel" at bounding box center [226, 297] width 86 height 8
click at [382, 283] on div "Phone International Afghanistan Åland Islands Albania Algeria American Samoa An…" at bounding box center [425, 297] width 530 height 28
click at [187, 160] on input at bounding box center [218, 163] width 117 height 11
type input "[PERSON_NAME] Vale"
click at [218, 293] on input "tel" at bounding box center [226, 297] width 86 height 8
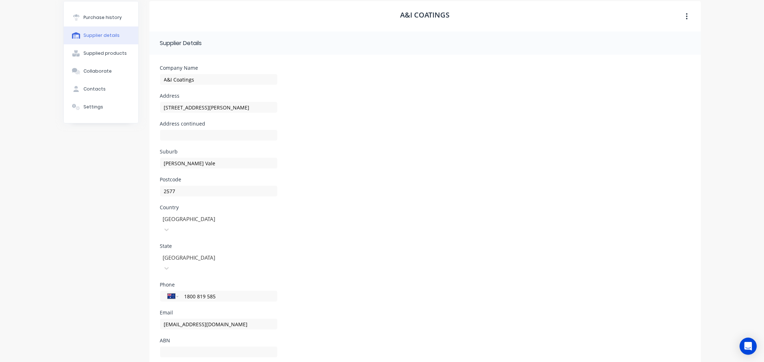
type input "1800 819 585"
drag, startPoint x: 445, startPoint y: 283, endPoint x: 441, endPoint y: 282, distance: 3.9
click at [445, 283] on div "Phone International Afghanistan Åland Islands Albania Algeria American Samoa An…" at bounding box center [425, 297] width 530 height 28
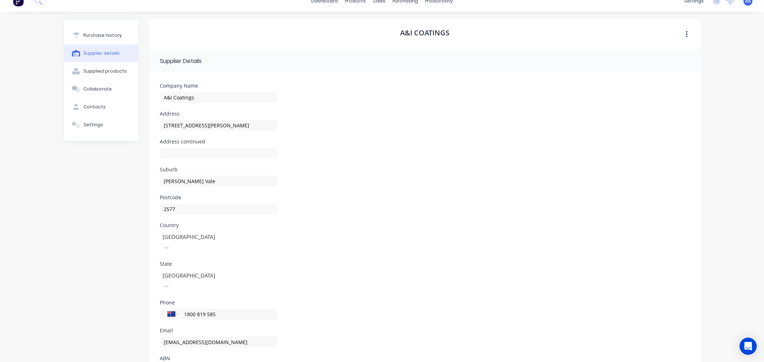
scroll to position [0, 0]
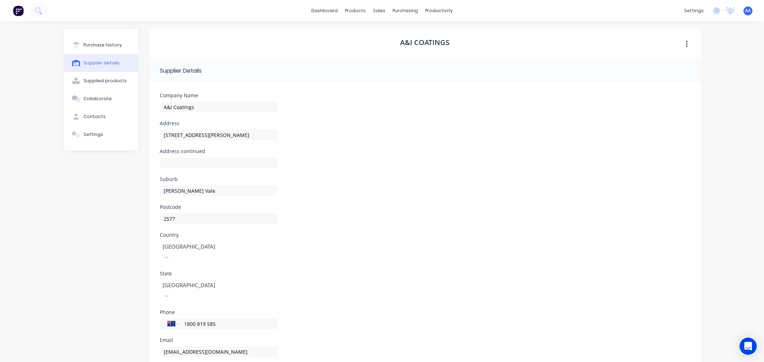
click at [742, 65] on div "dashboard products sales purchasing productivity dashboard products Product Cat…" at bounding box center [382, 181] width 764 height 362
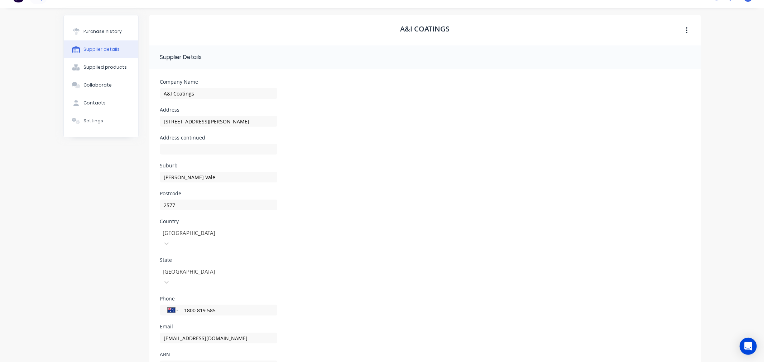
scroll to position [28, 0]
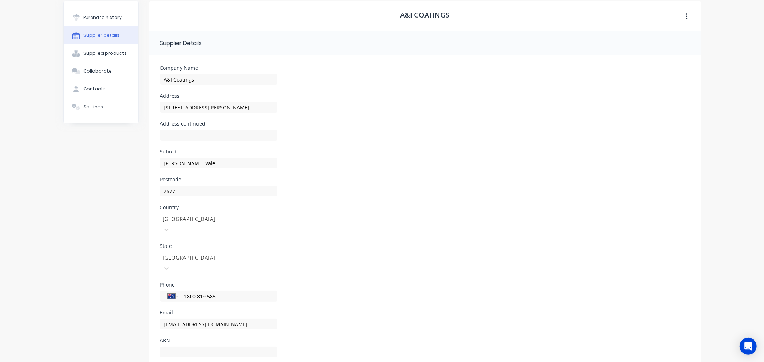
click at [492, 283] on div "Phone International Afghanistan Åland Islands Albania Algeria American Samoa An…" at bounding box center [425, 297] width 530 height 28
click at [685, 13] on button "button" at bounding box center [686, 16] width 17 height 13
click at [576, 94] on div "Address 7 Lackey Road" at bounding box center [425, 107] width 530 height 28
click at [94, 19] on div "Purchase history" at bounding box center [102, 17] width 38 height 6
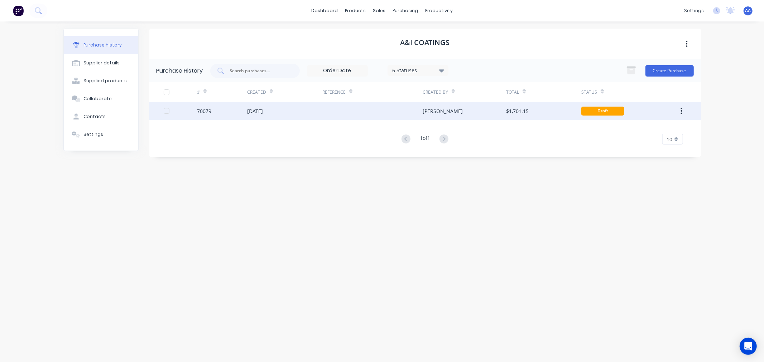
click at [202, 113] on div "70079" at bounding box center [204, 111] width 14 height 8
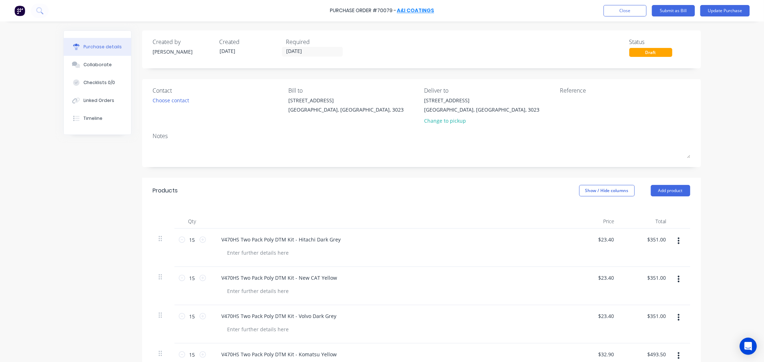
click at [403, 10] on link "A&I Coatings" at bounding box center [415, 10] width 37 height 7
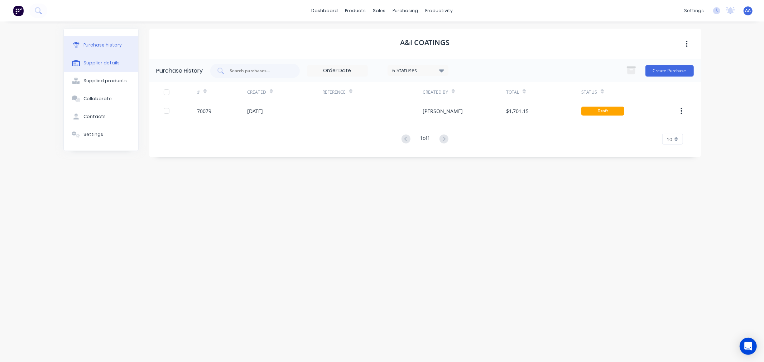
click at [98, 62] on div "Supplier details" at bounding box center [101, 63] width 36 height 6
select select "AU"
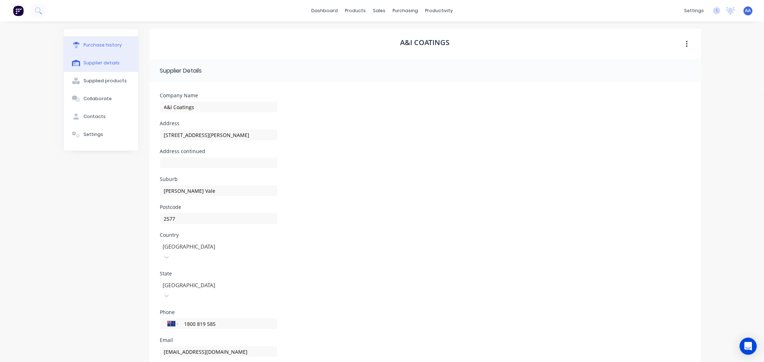
click at [114, 41] on button "Purchase history" at bounding box center [101, 45] width 74 height 18
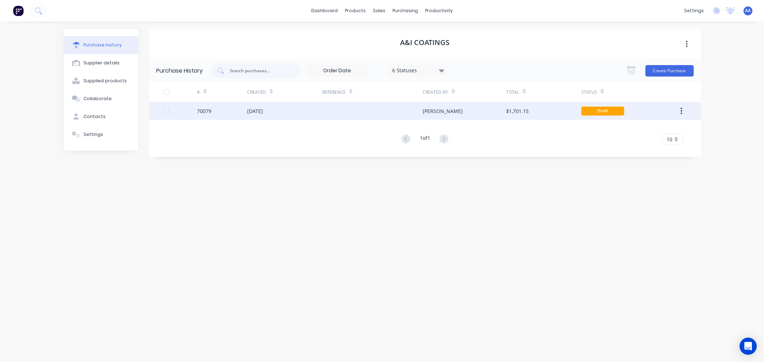
click at [680, 110] on icon "button" at bounding box center [681, 111] width 2 height 8
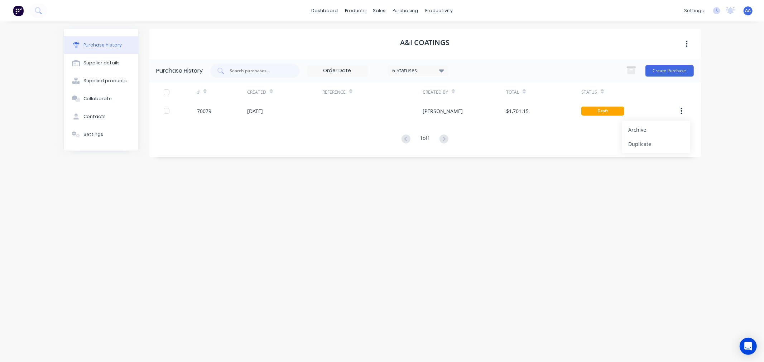
click at [588, 177] on div "A&I Coatings Purchase History 6 Statuses 6 Statuses Create Purchase # Created R…" at bounding box center [424, 188] width 551 height 319
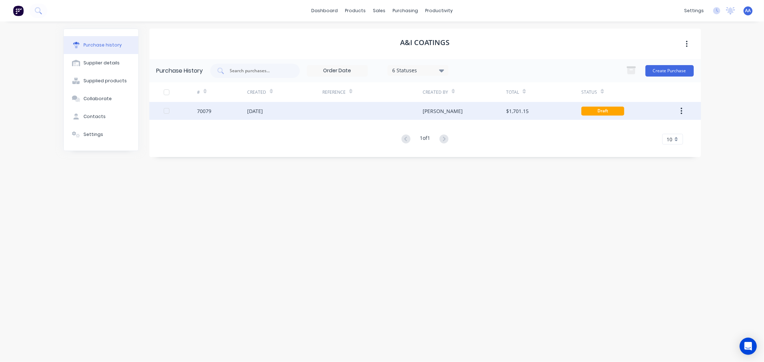
click at [516, 107] on div "$1,701.15" at bounding box center [517, 111] width 23 height 8
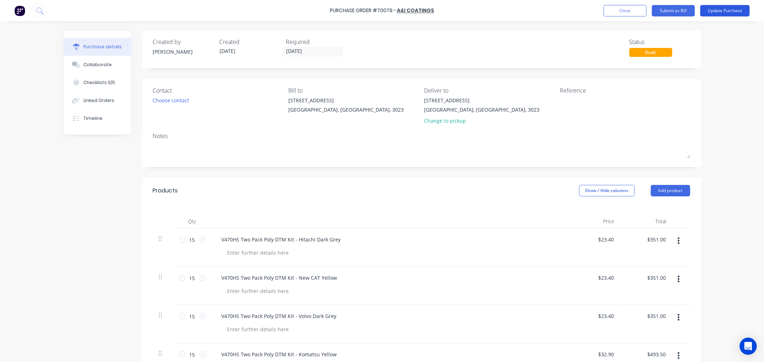
click at [727, 14] on button "Update Purchase" at bounding box center [724, 10] width 49 height 11
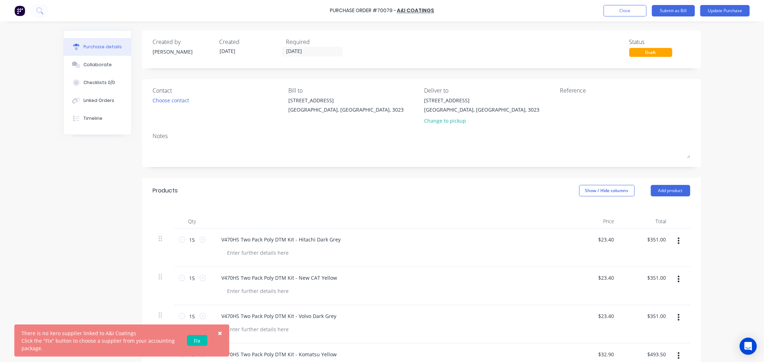
click at [201, 341] on link "Fix" at bounding box center [197, 341] width 20 height 11
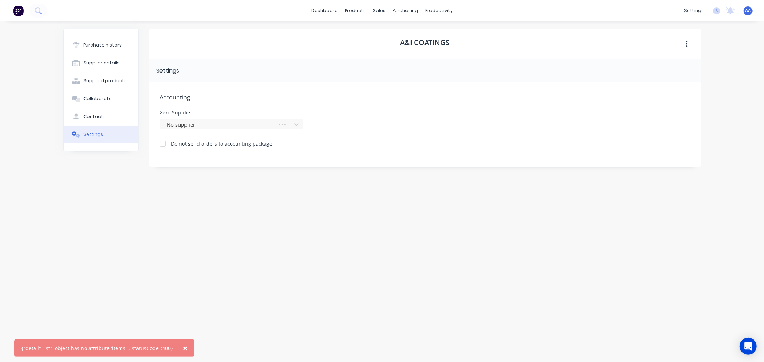
click at [208, 246] on div "A&I Coatings Settings Accounting Xero Supplier No supplier Do not send orders t…" at bounding box center [424, 188] width 551 height 319
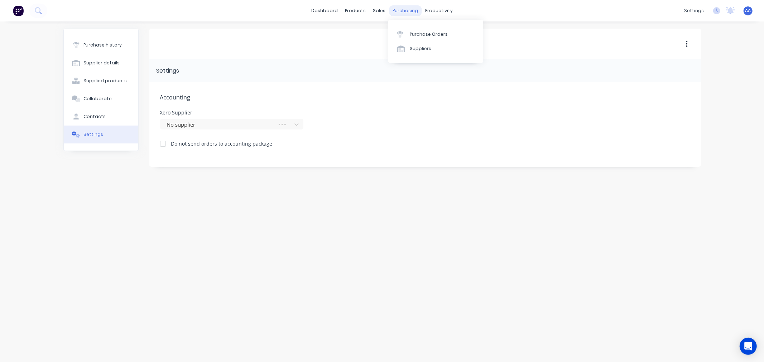
click at [408, 9] on div "purchasing" at bounding box center [405, 10] width 33 height 11
click at [92, 43] on div "Purchase history" at bounding box center [102, 45] width 38 height 6
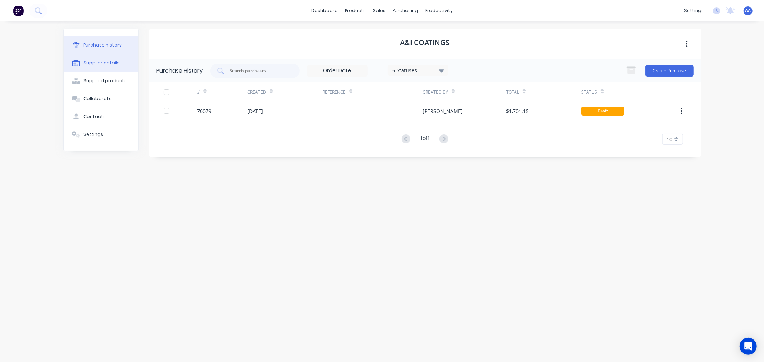
click at [97, 60] on div "Supplier details" at bounding box center [101, 63] width 36 height 6
select select "AU"
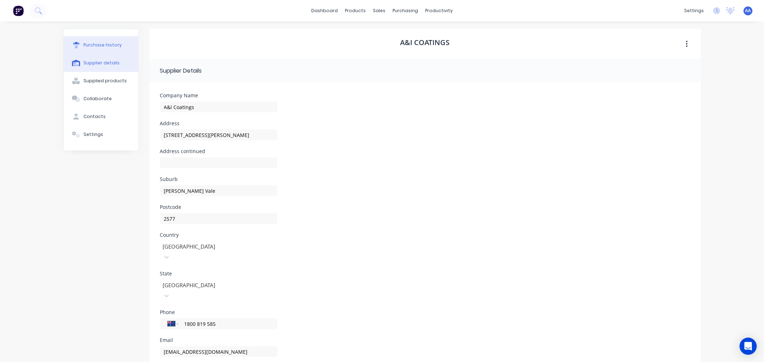
click at [102, 44] on div "Purchase history" at bounding box center [102, 45] width 38 height 6
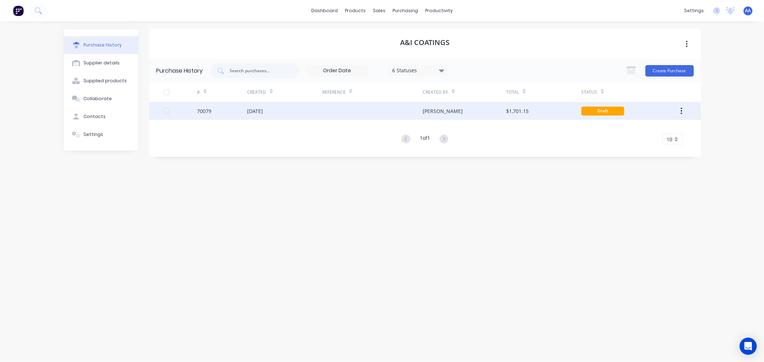
click at [301, 112] on div "[DATE]" at bounding box center [284, 111] width 75 height 18
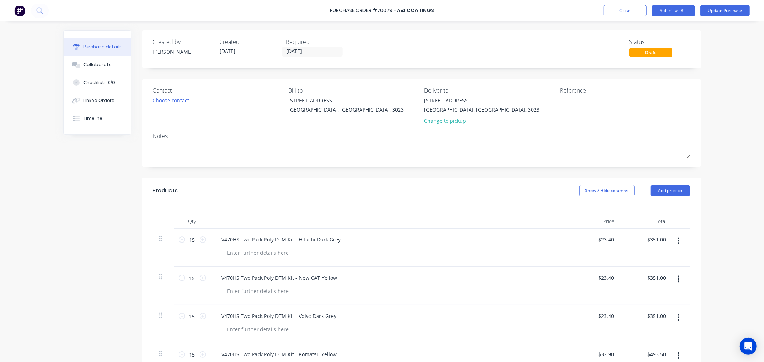
drag, startPoint x: 332, startPoint y: 208, endPoint x: 276, endPoint y: 230, distance: 59.3
click at [332, 208] on div "Qty Price Total 15 15 V470HS Two Pack Poly DTM Kit - Hitachi Dark Grey $23.40 $…" at bounding box center [421, 293] width 559 height 178
drag, startPoint x: 219, startPoint y: 239, endPoint x: 342, endPoint y: 244, distance: 122.9
click at [342, 244] on div "V470HS Two Pack Poly DTM Kit - Hitachi Dark Grey" at bounding box center [389, 240] width 347 height 10
copy div "V470HS Two Pack Poly DTM Kit - Hitachi Dark Grey"
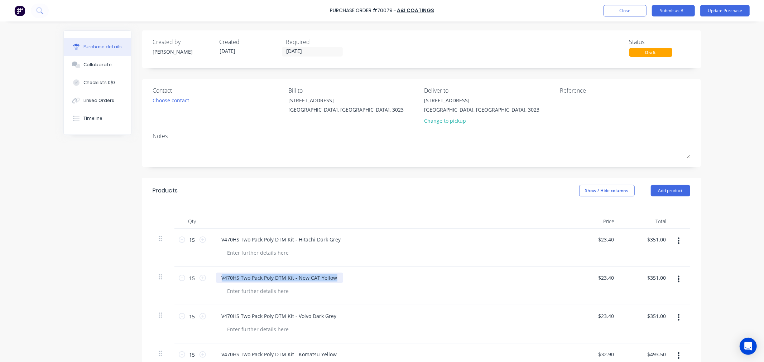
drag, startPoint x: 217, startPoint y: 279, endPoint x: 339, endPoint y: 285, distance: 121.9
click at [339, 285] on div "V470HS Two Pack Poly DTM Kit - New CAT Yellow" at bounding box center [389, 286] width 358 height 38
copy div "V470HS Two Pack Poly DTM Kit - New CAT Yellow"
click at [267, 198] on div "Products Show / Hide columns Add product" at bounding box center [421, 191] width 559 height 26
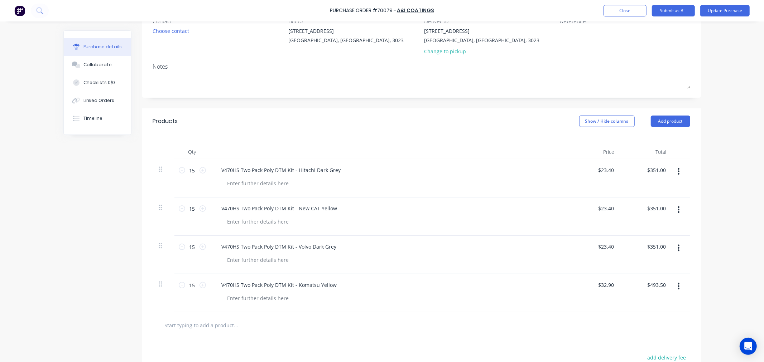
scroll to position [79, 0]
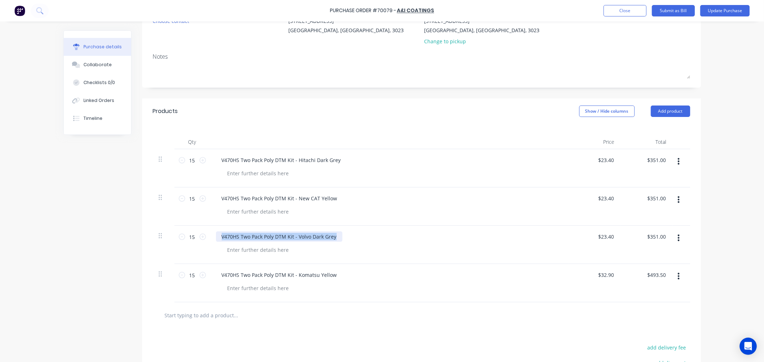
drag, startPoint x: 218, startPoint y: 237, endPoint x: 344, endPoint y: 239, distance: 126.4
click at [344, 239] on div "V470HS Two Pack Poly DTM Kit - Volvo Dark Grey" at bounding box center [389, 237] width 347 height 10
copy div "V470HS Two Pack Poly DTM Kit - Volvo Dark Grey"
click at [344, 241] on div "V470HS Two Pack Poly DTM Kit - Volvo Dark Grey" at bounding box center [389, 237] width 347 height 10
drag, startPoint x: 334, startPoint y: 275, endPoint x: 212, endPoint y: 278, distance: 122.2
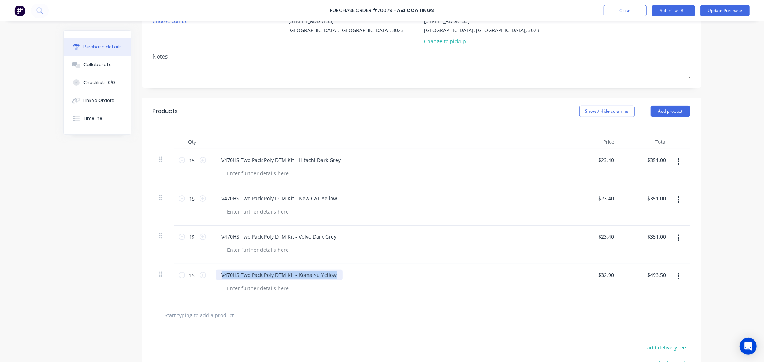
click at [216, 278] on div "V470HS Two Pack Poly DTM Kit - Komatsu Yellow" at bounding box center [279, 275] width 127 height 10
copy div "V470HS Two Pack Poly DTM Kit - Komatsu Yellow"
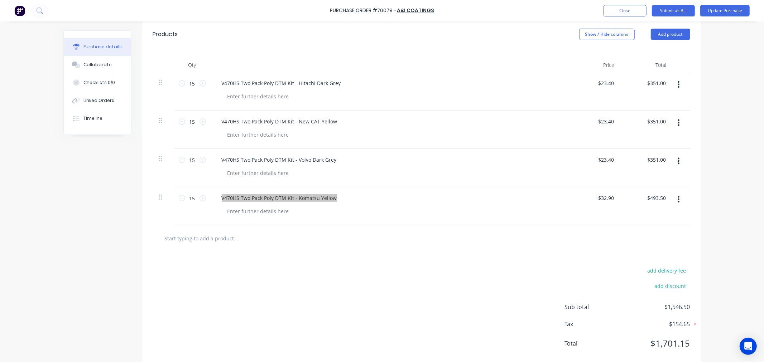
scroll to position [171, 0]
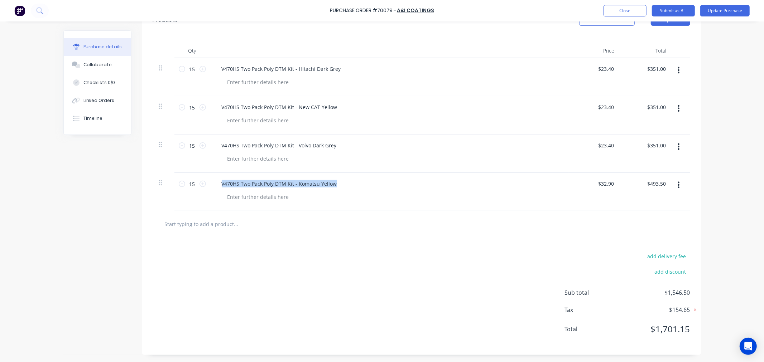
click at [295, 269] on div "add delivery fee add discount Sub total $1,546.50 Tax $154.65 Total $1,701.15" at bounding box center [421, 296] width 559 height 118
